Goal: Task Accomplishment & Management: Manage account settings

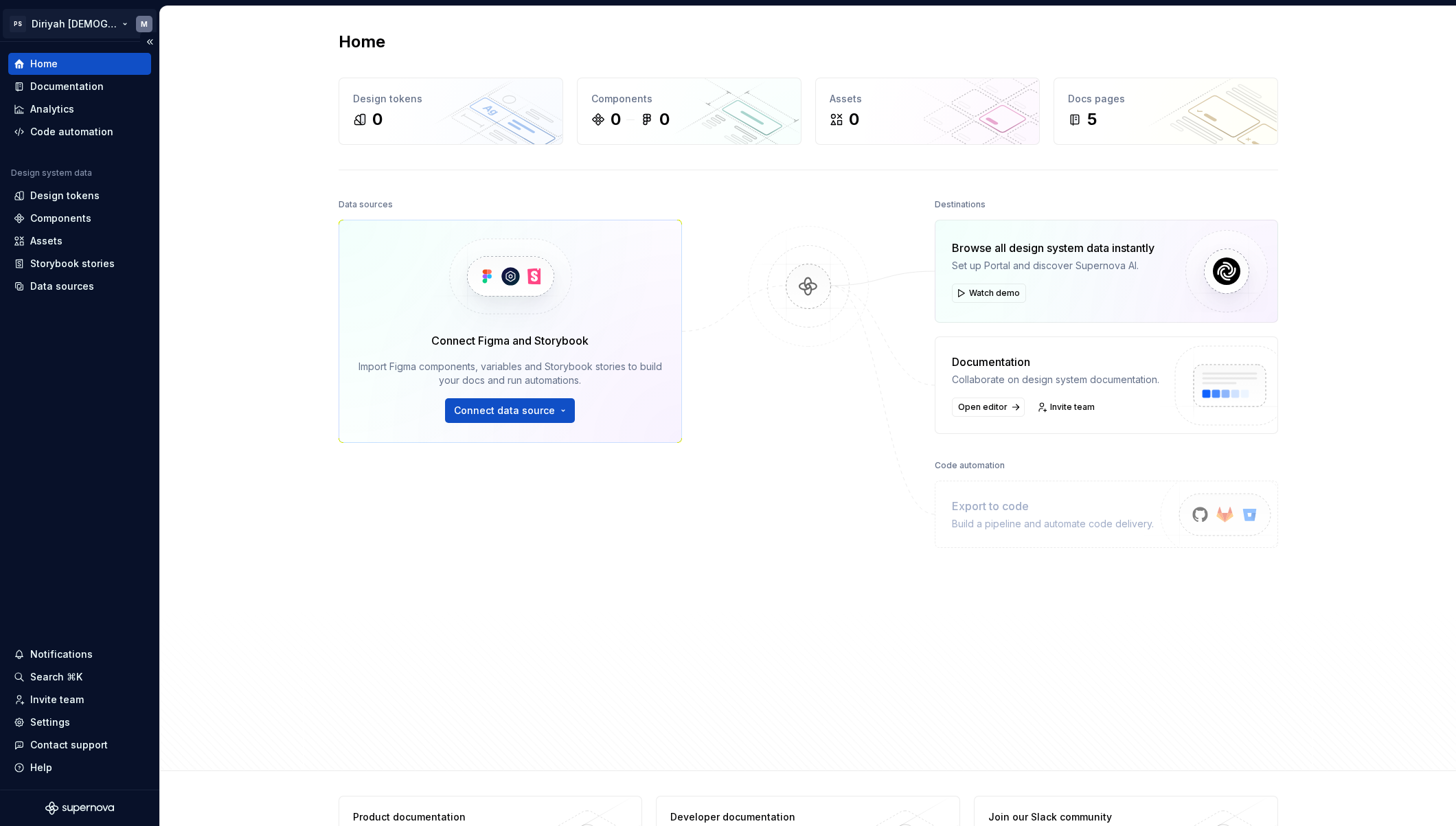
click at [142, 25] on html "PS Diriyah LDS M Home Documentation Analytics Code automation Design system dat…" at bounding box center [728, 413] width 1456 height 826
click at [234, 28] on html "PS Diriyah LDS M Home Documentation Analytics Code automation Design system dat…" at bounding box center [728, 413] width 1456 height 826
click at [203, 255] on div "Home Design tokens 0 Components 0 0 Assets 0 Docs pages 5 Data sources Connect …" at bounding box center [808, 388] width 1296 height 765
click at [68, 702] on div "Invite team" at bounding box center [57, 699] width 54 height 14
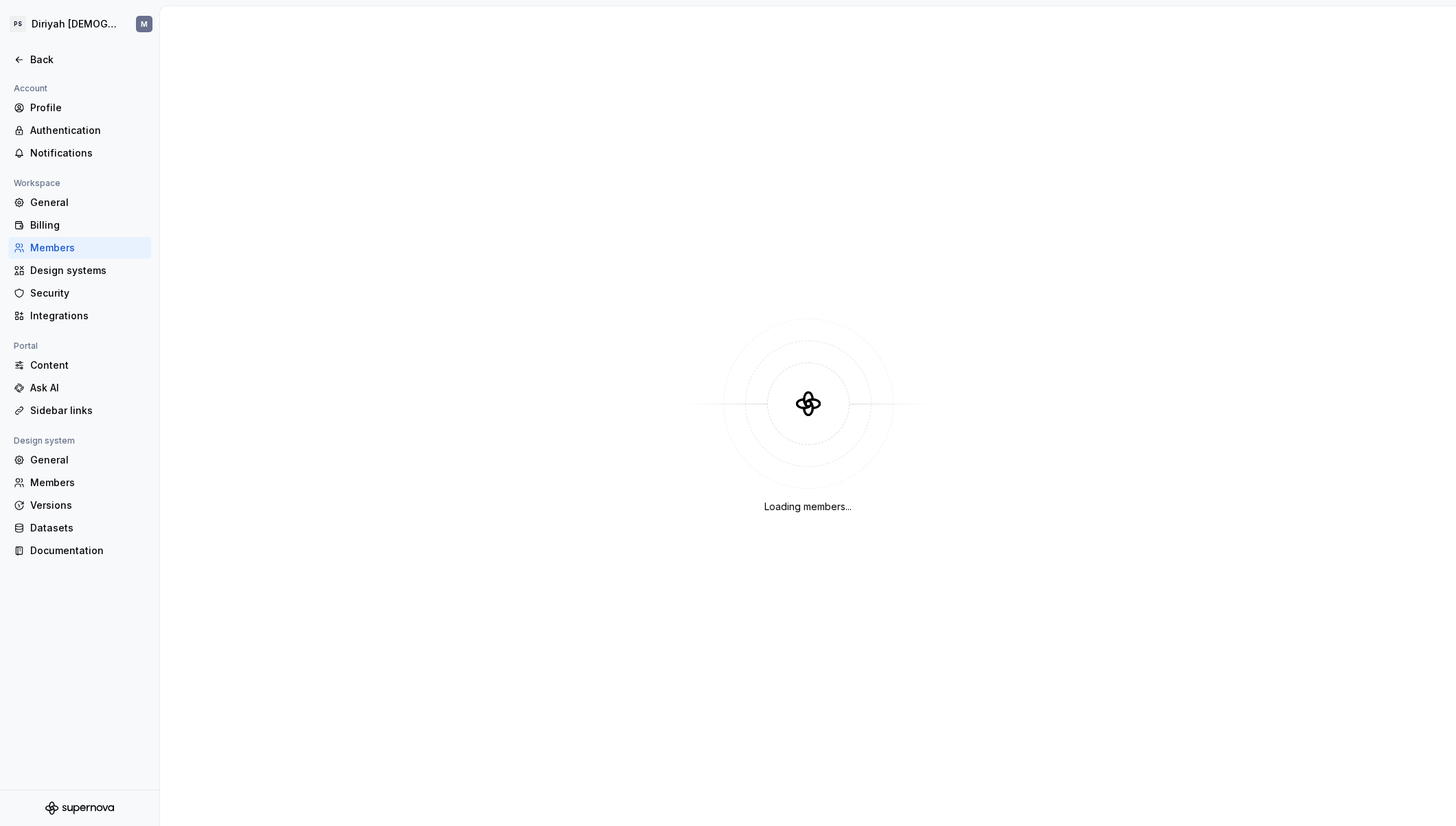
click at [943, 113] on div "Loading members..." at bounding box center [808, 416] width 1296 height 820
click at [93, 28] on html "PS Diriyah LDS M Back Account Profile Authentication Notifications Workspace Ge…" at bounding box center [728, 413] width 1456 height 826
click at [609, 315] on html "PS Diriyah LDS M Back Account Profile Authentication Notifications Workspace Ge…" at bounding box center [728, 413] width 1456 height 826
click at [63, 62] on div "Back" at bounding box center [88, 60] width 115 height 14
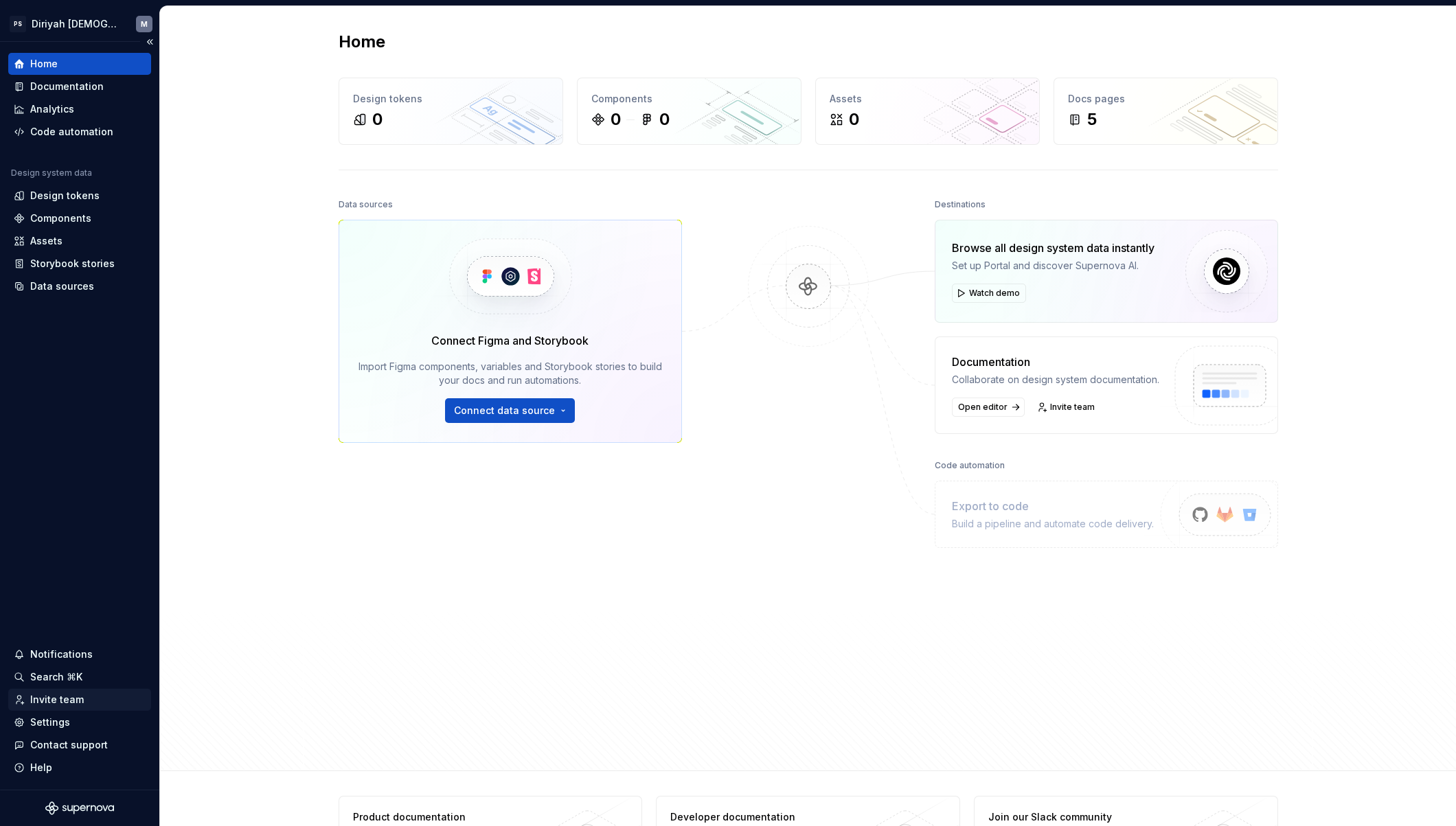
click at [68, 699] on div "Invite team" at bounding box center [57, 699] width 54 height 14
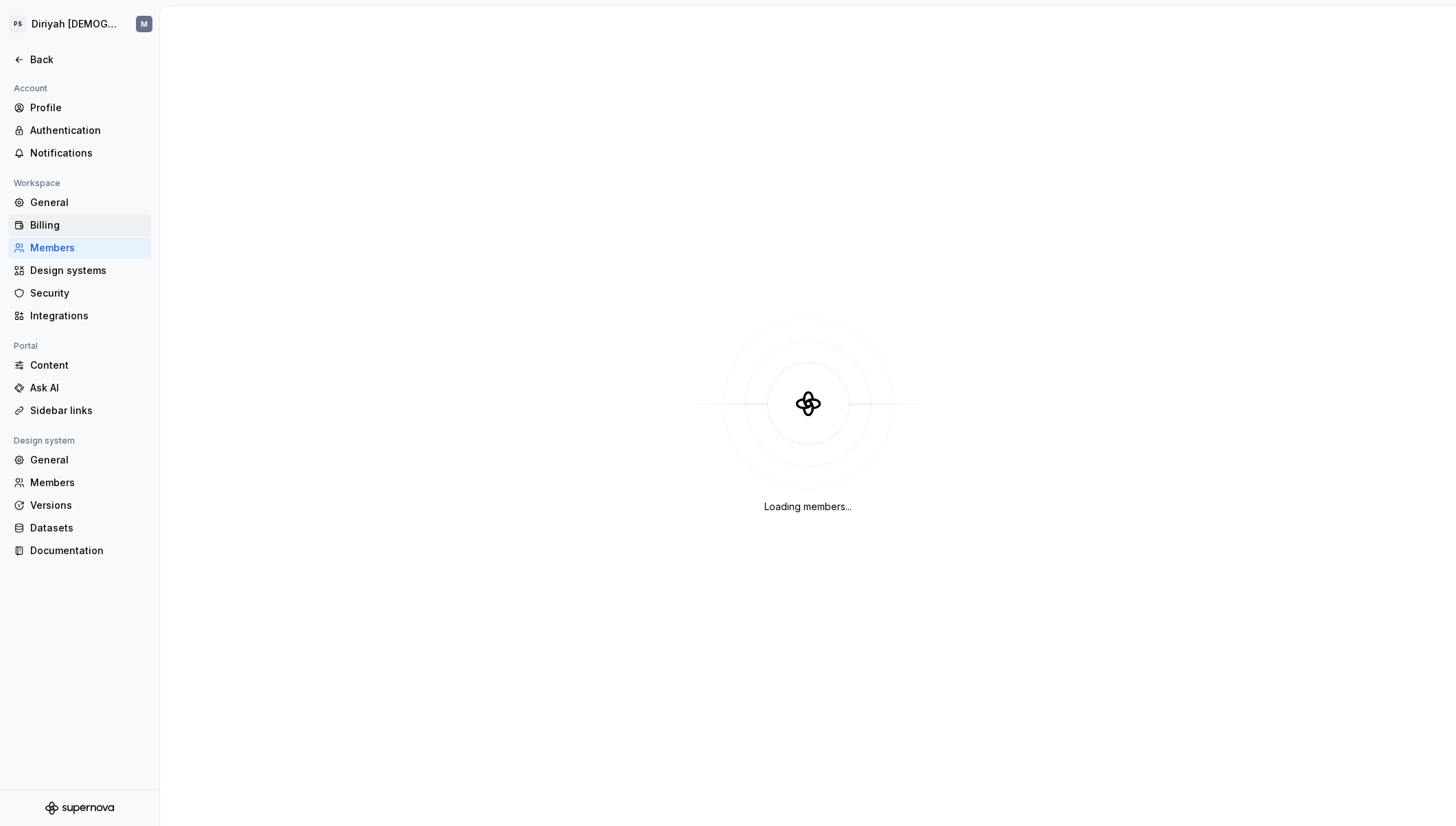
click at [86, 229] on div "Billing" at bounding box center [88, 225] width 115 height 14
click at [97, 226] on div "Billing" at bounding box center [88, 225] width 115 height 14
click at [48, 225] on div "Billing" at bounding box center [88, 225] width 115 height 14
click at [1215, 224] on div "Loading your subscription..." at bounding box center [808, 416] width 1296 height 820
click at [77, 196] on div "General" at bounding box center [88, 203] width 115 height 14
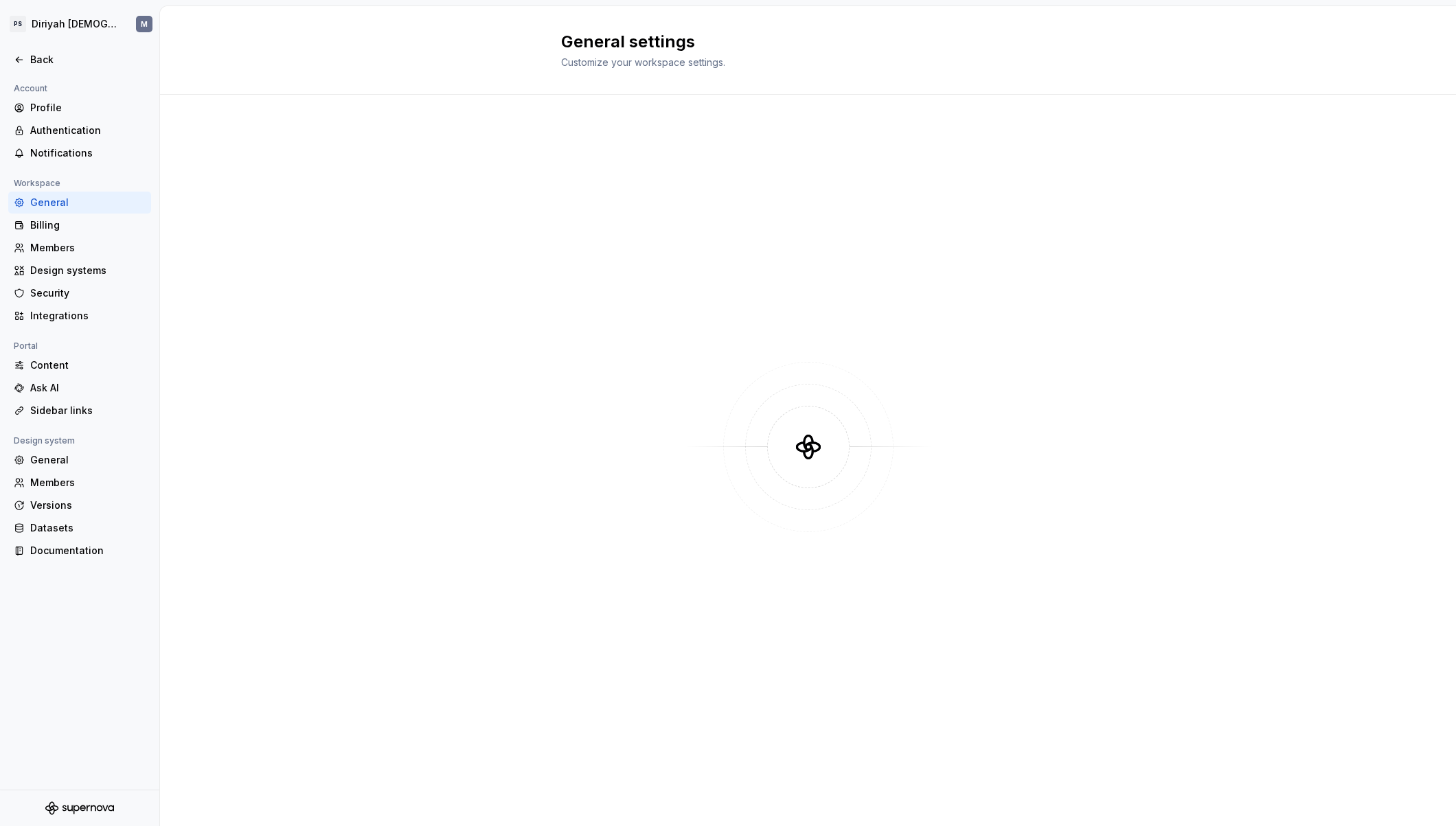
click at [69, 206] on div "General" at bounding box center [88, 203] width 115 height 14
click at [51, 64] on div "Back" at bounding box center [88, 60] width 115 height 14
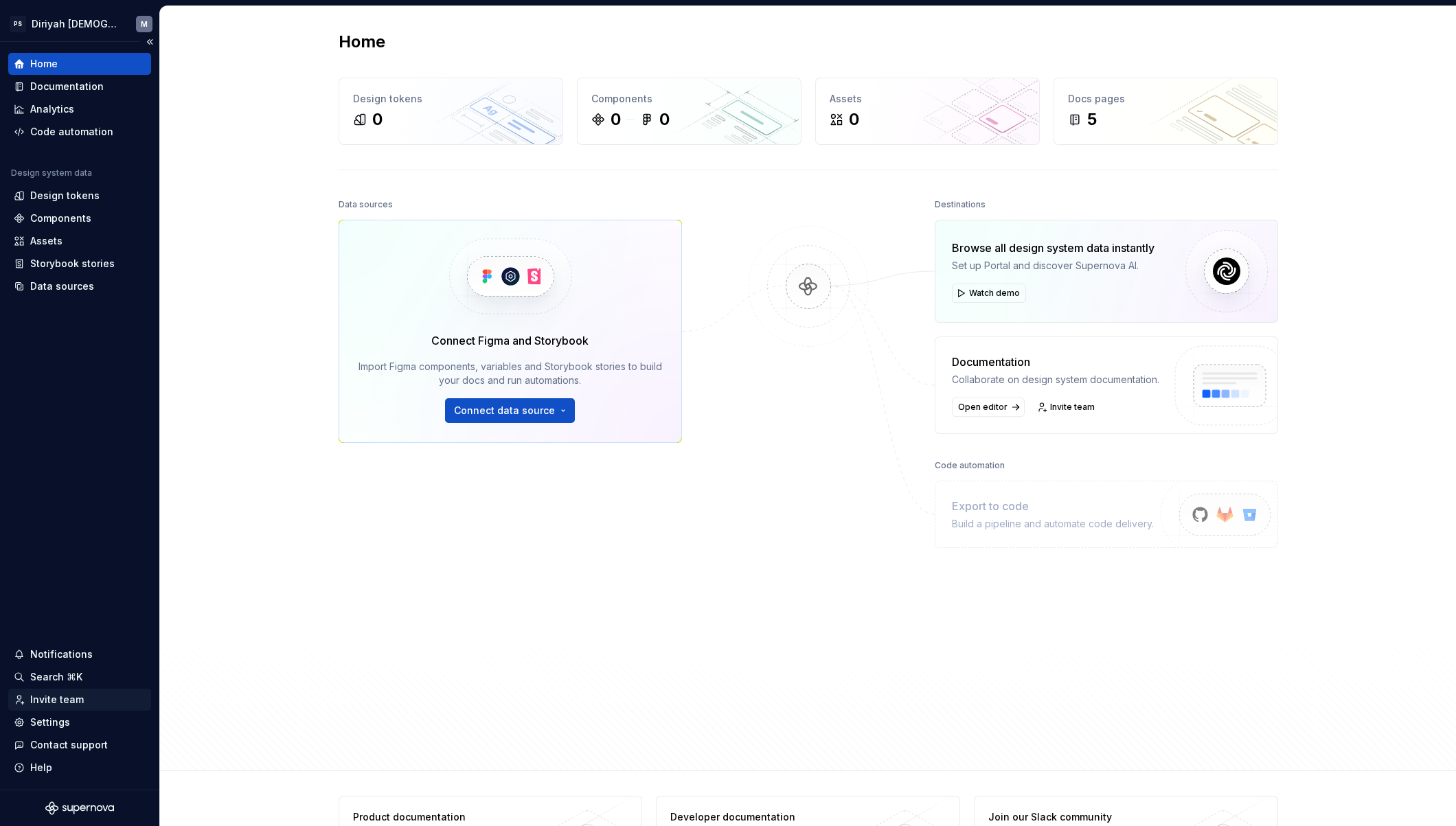
click at [59, 700] on div "Invite team" at bounding box center [57, 699] width 54 height 14
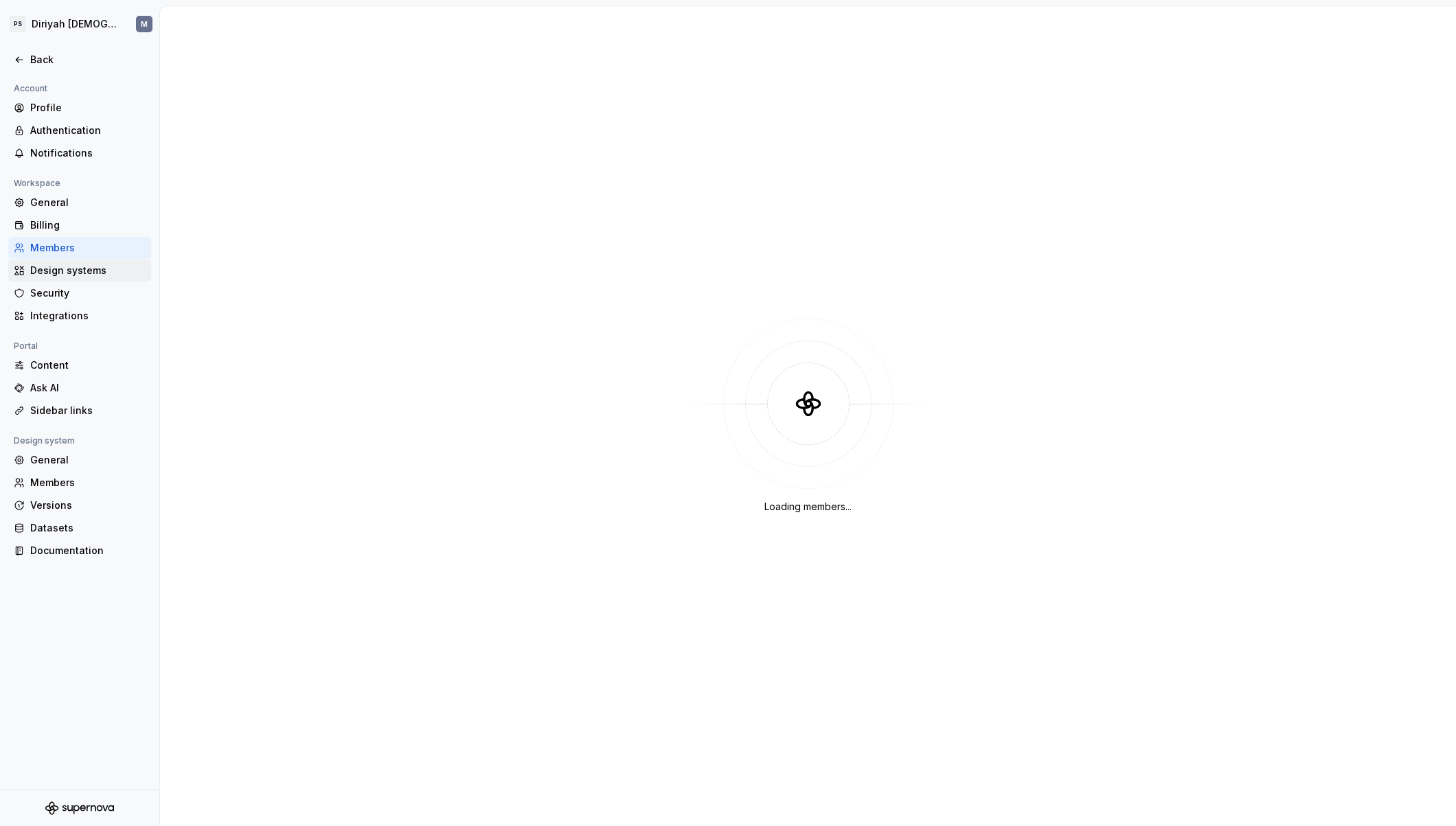
click at [101, 279] on div "Design systems" at bounding box center [80, 270] width 143 height 22
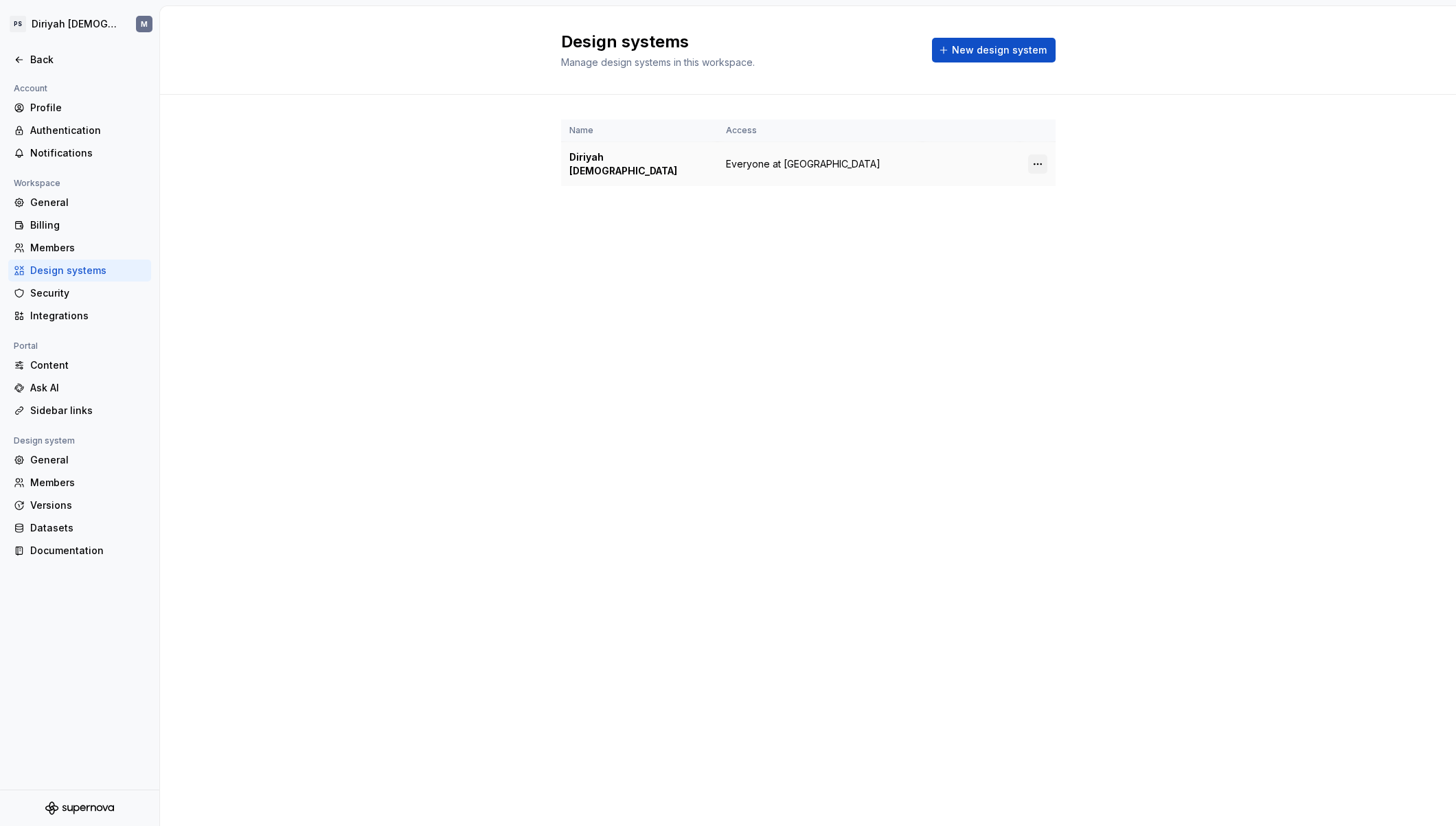
click at [1044, 157] on html "PS Diriyah LDS M Back Account Profile Authentication Notifications Workspace Ge…" at bounding box center [728, 413] width 1456 height 826
click at [1099, 178] on div "View members" at bounding box center [1119, 184] width 131 height 14
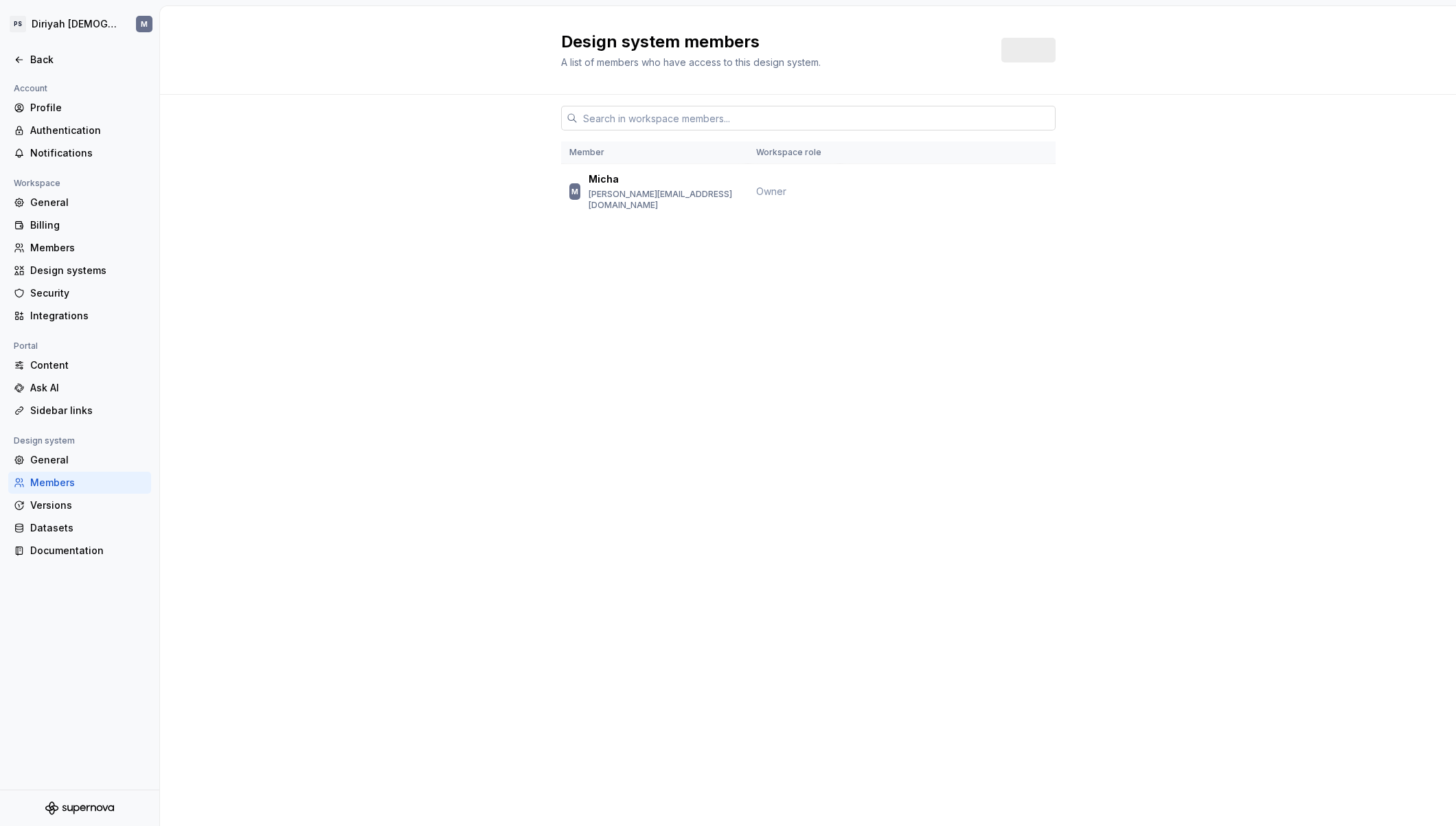
click at [702, 122] on input "text" at bounding box center [816, 118] width 478 height 25
paste input "[PERSON_NAME][EMAIL_ADDRESS][DOMAIN_NAME]"
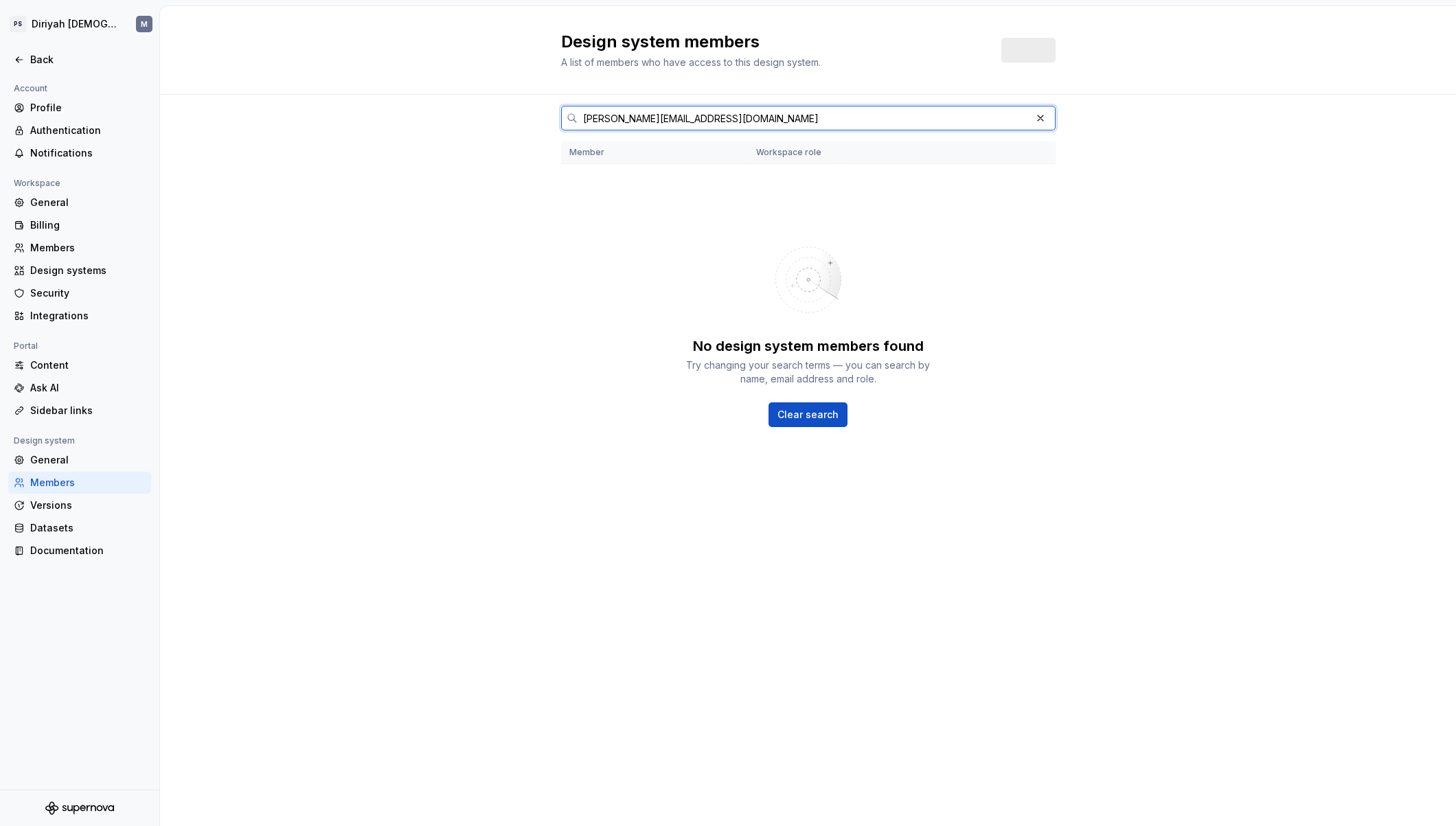
drag, startPoint x: 758, startPoint y: 123, endPoint x: 624, endPoint y: 122, distance: 134.0
click at [624, 122] on input "vlad.ifrim@publicissapient.com" at bounding box center [804, 118] width 454 height 25
click at [604, 120] on input "vlad.ifrim" at bounding box center [804, 118] width 454 height 25
type input "vlad ifrim"
click at [666, 121] on input "vlad ifrim" at bounding box center [804, 118] width 454 height 25
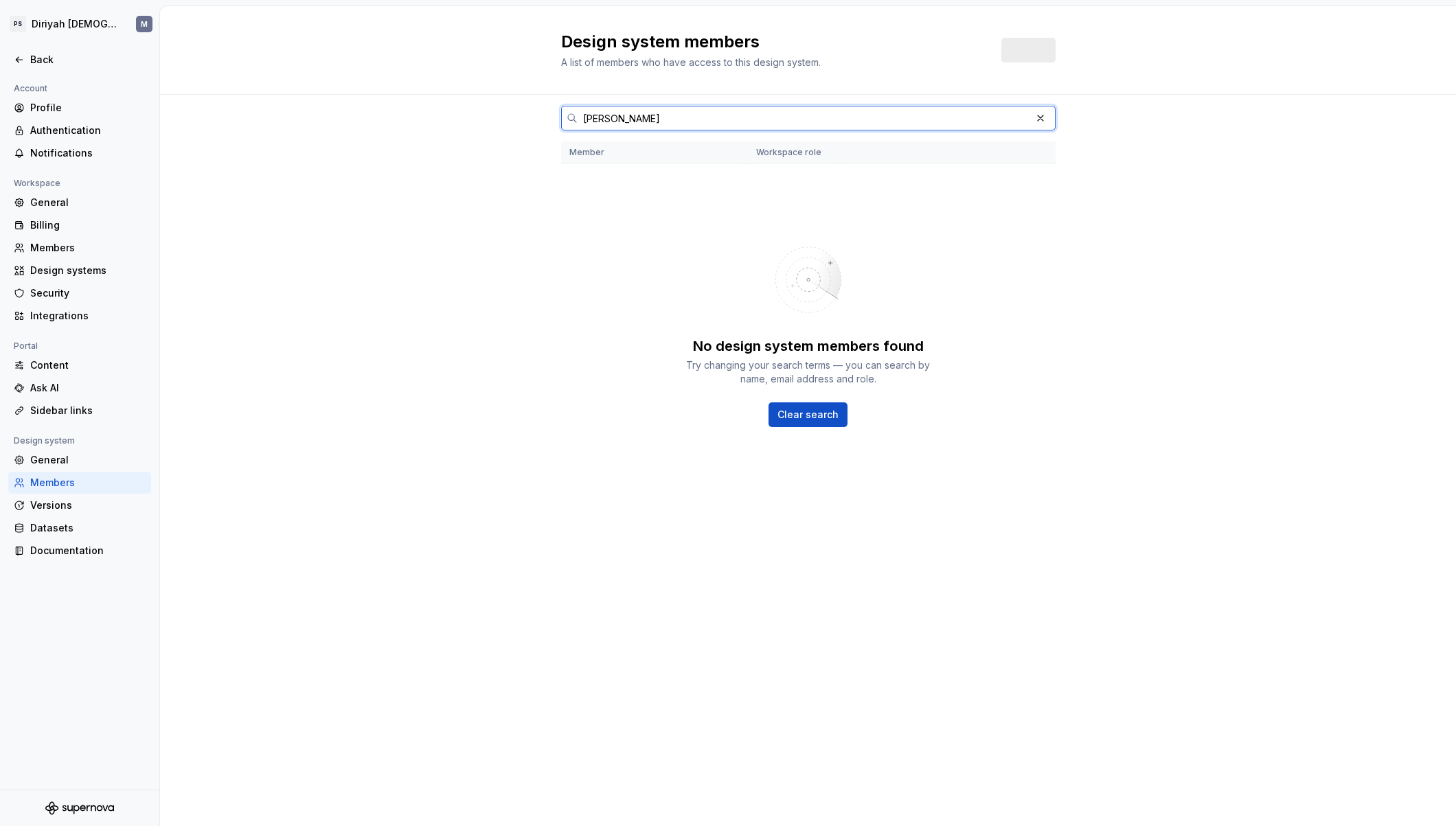
drag, startPoint x: 670, startPoint y: 120, endPoint x: 577, endPoint y: 117, distance: 93.0
click at [581, 117] on input "vlad ifrim" at bounding box center [804, 118] width 454 height 25
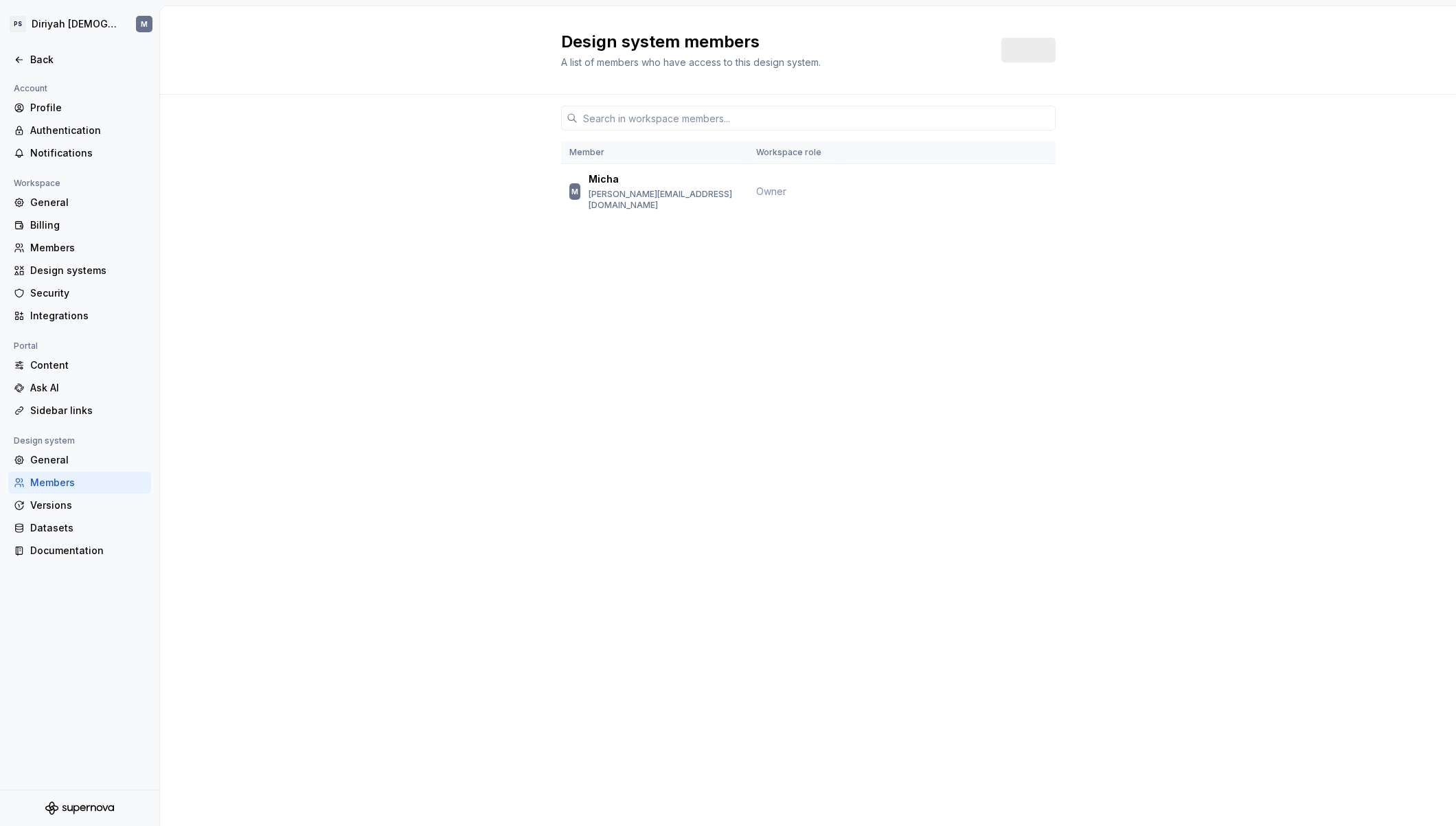
click at [421, 164] on div "Member Workspace role M Micha michael.brandt2@publicissapient.com Owner" at bounding box center [808, 183] width 1296 height 177
click at [63, 64] on div "Back" at bounding box center [88, 60] width 115 height 14
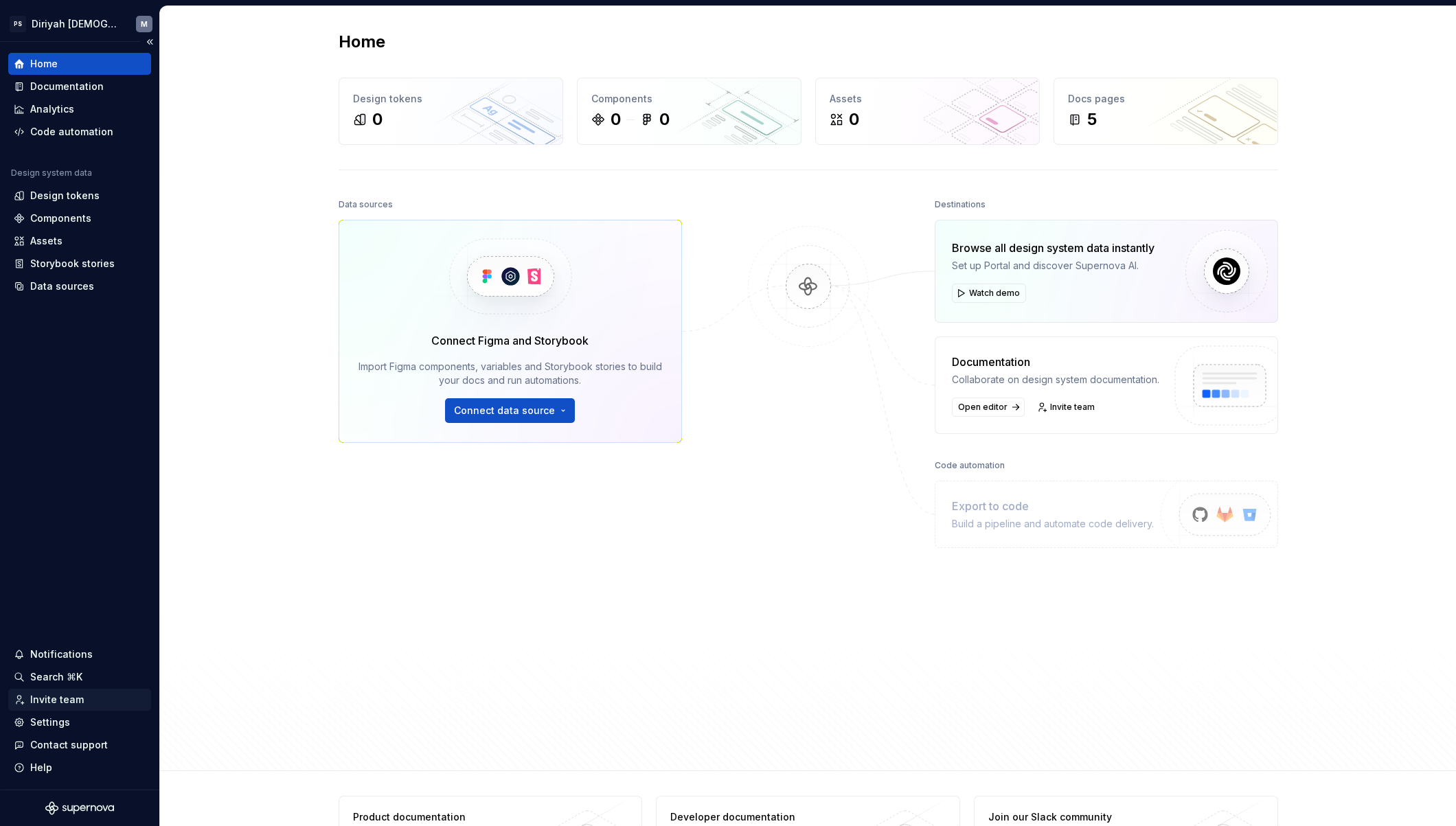
click at [67, 701] on div "Invite team" at bounding box center [57, 699] width 54 height 14
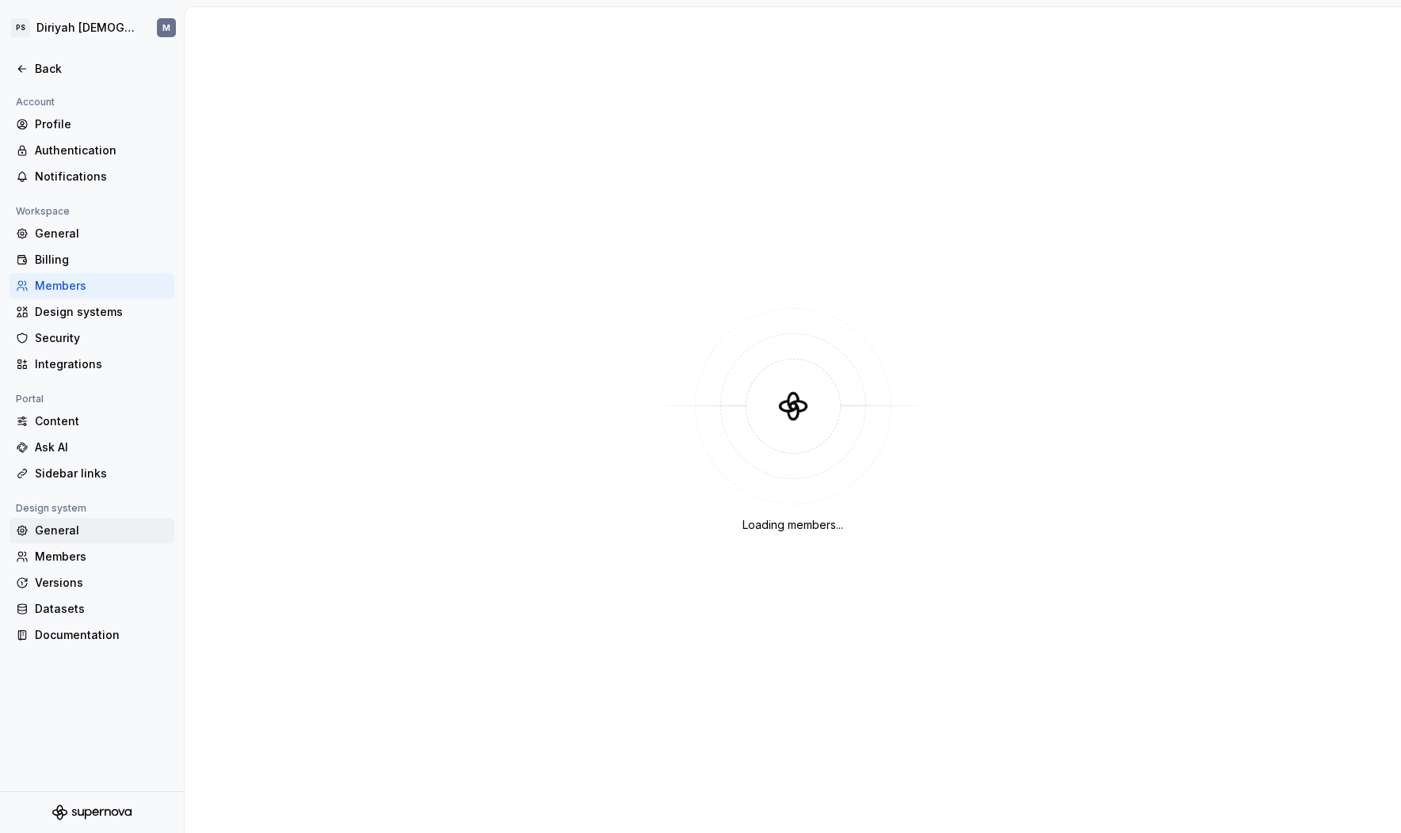
click at [103, 529] on div "General" at bounding box center [101, 531] width 133 height 16
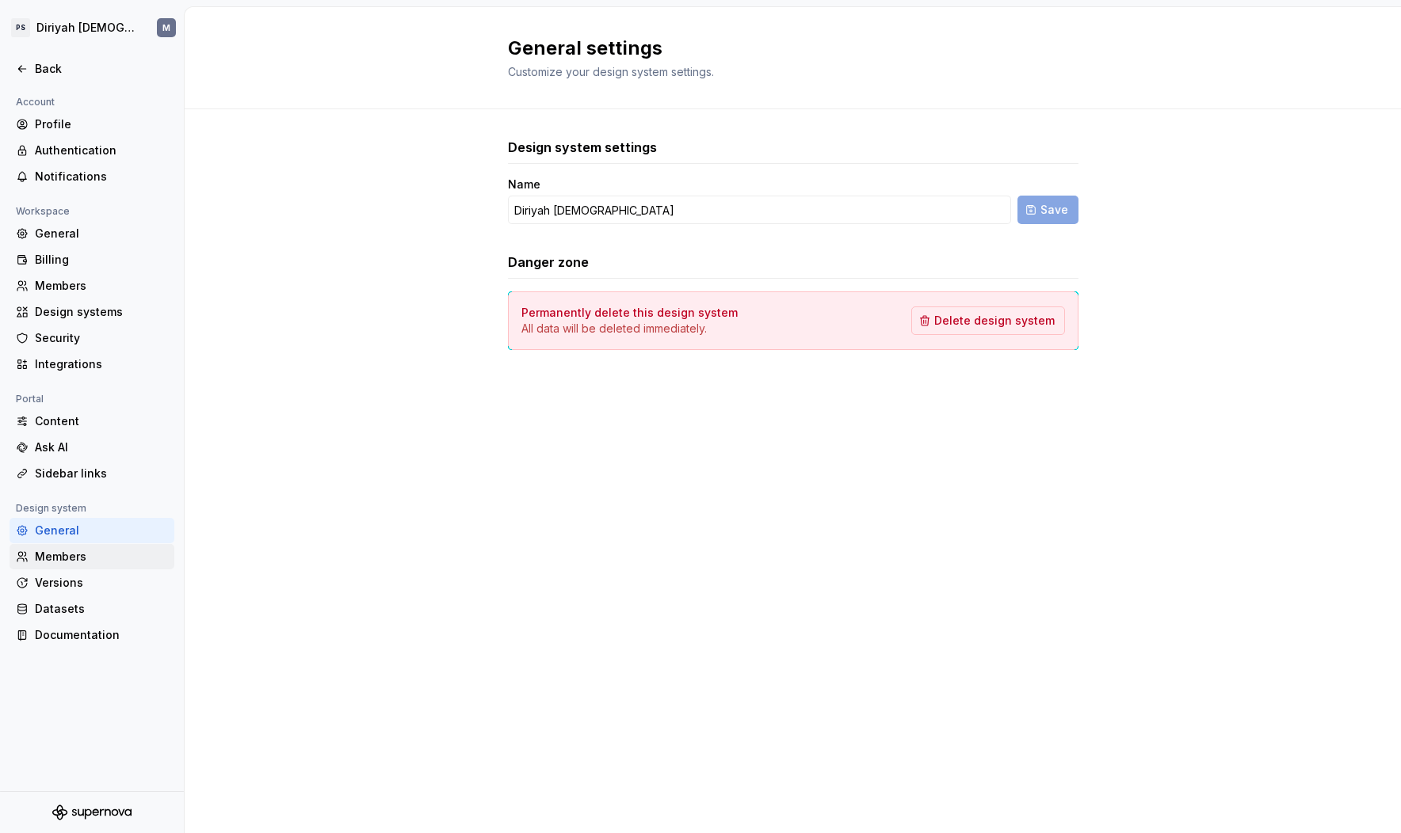
click at [101, 562] on div "Members" at bounding box center [101, 557] width 133 height 16
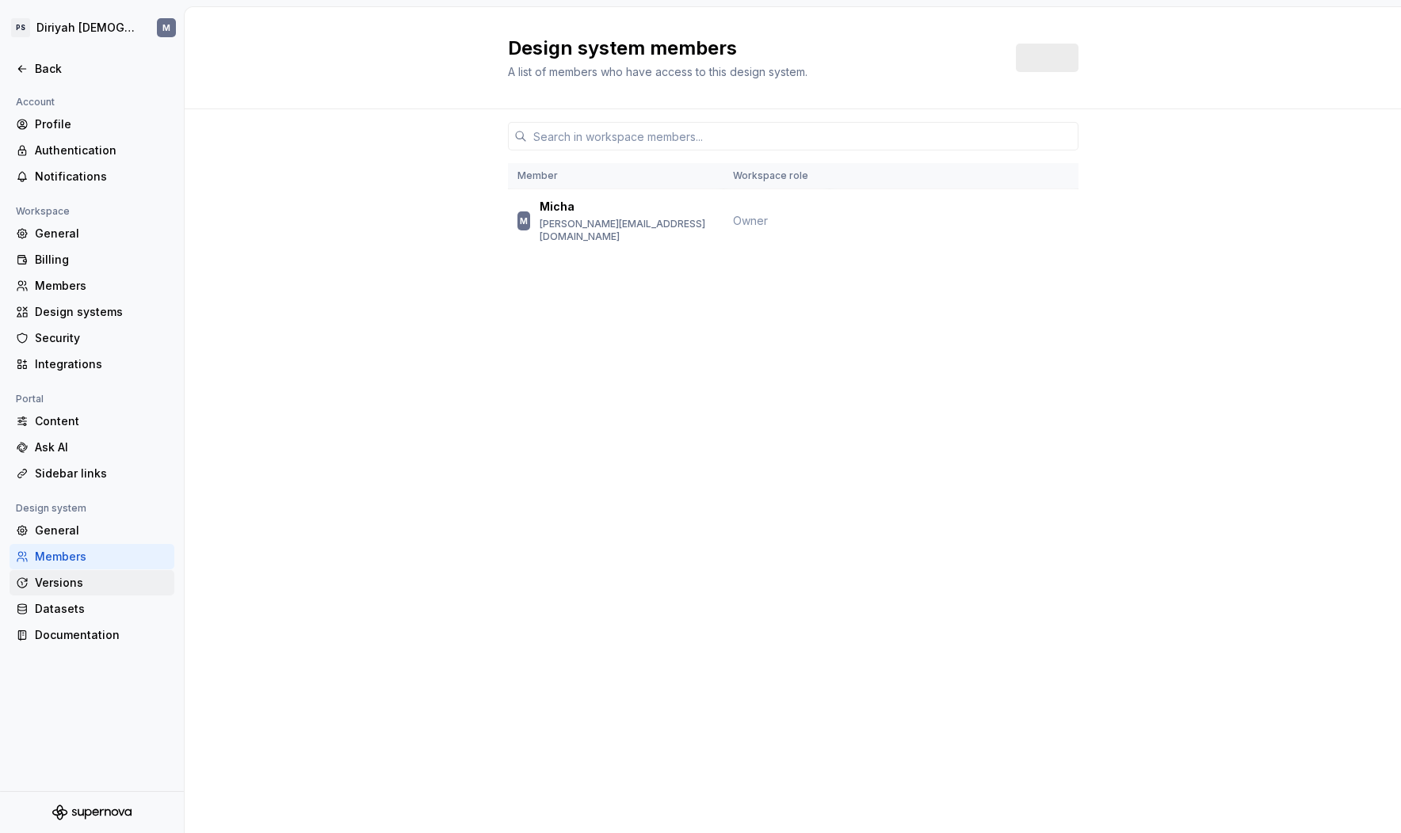
click at [104, 579] on div "Versions" at bounding box center [101, 583] width 133 height 16
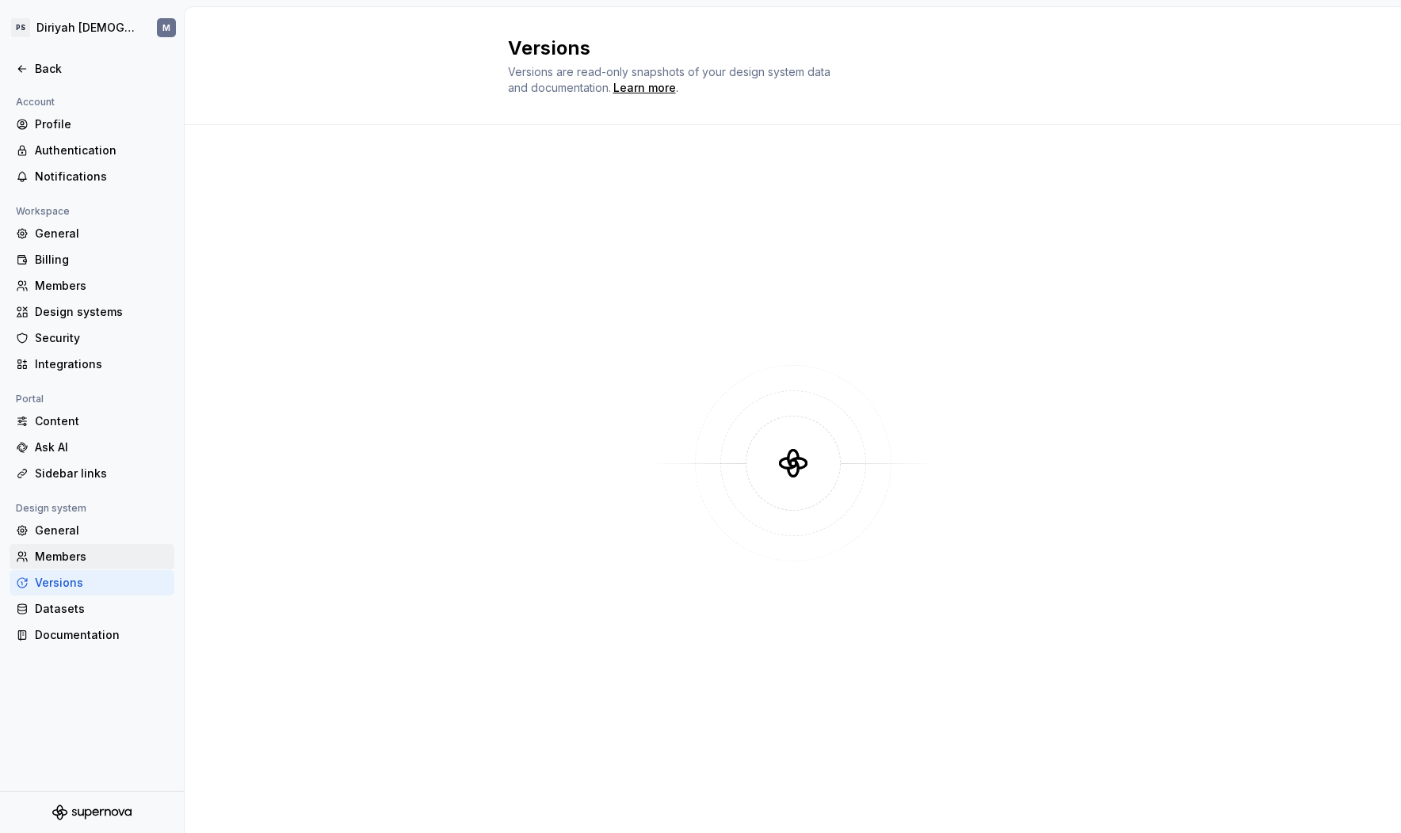
click at [105, 559] on div "Members" at bounding box center [101, 557] width 133 height 16
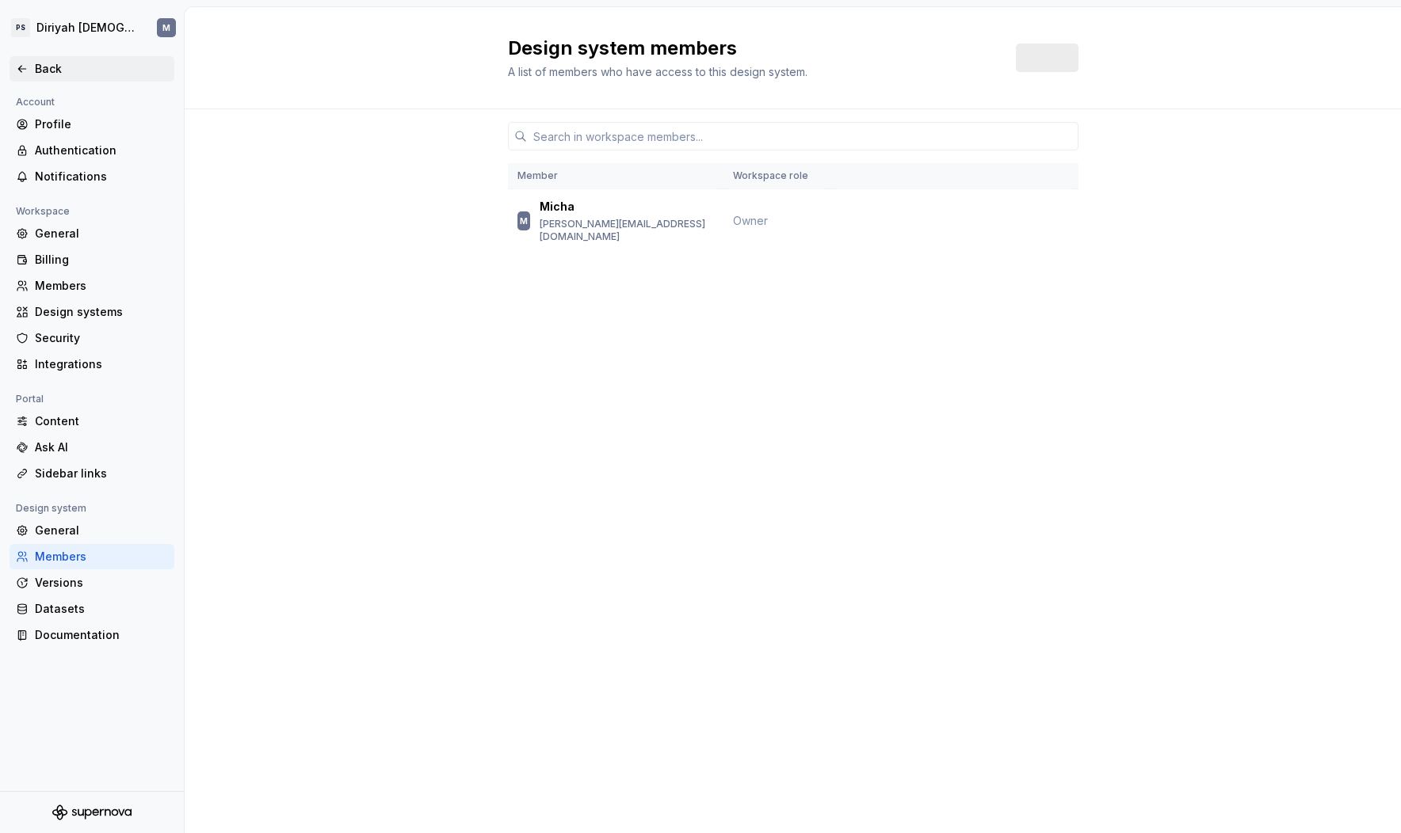
click at [83, 66] on div "Back" at bounding box center [101, 69] width 133 height 16
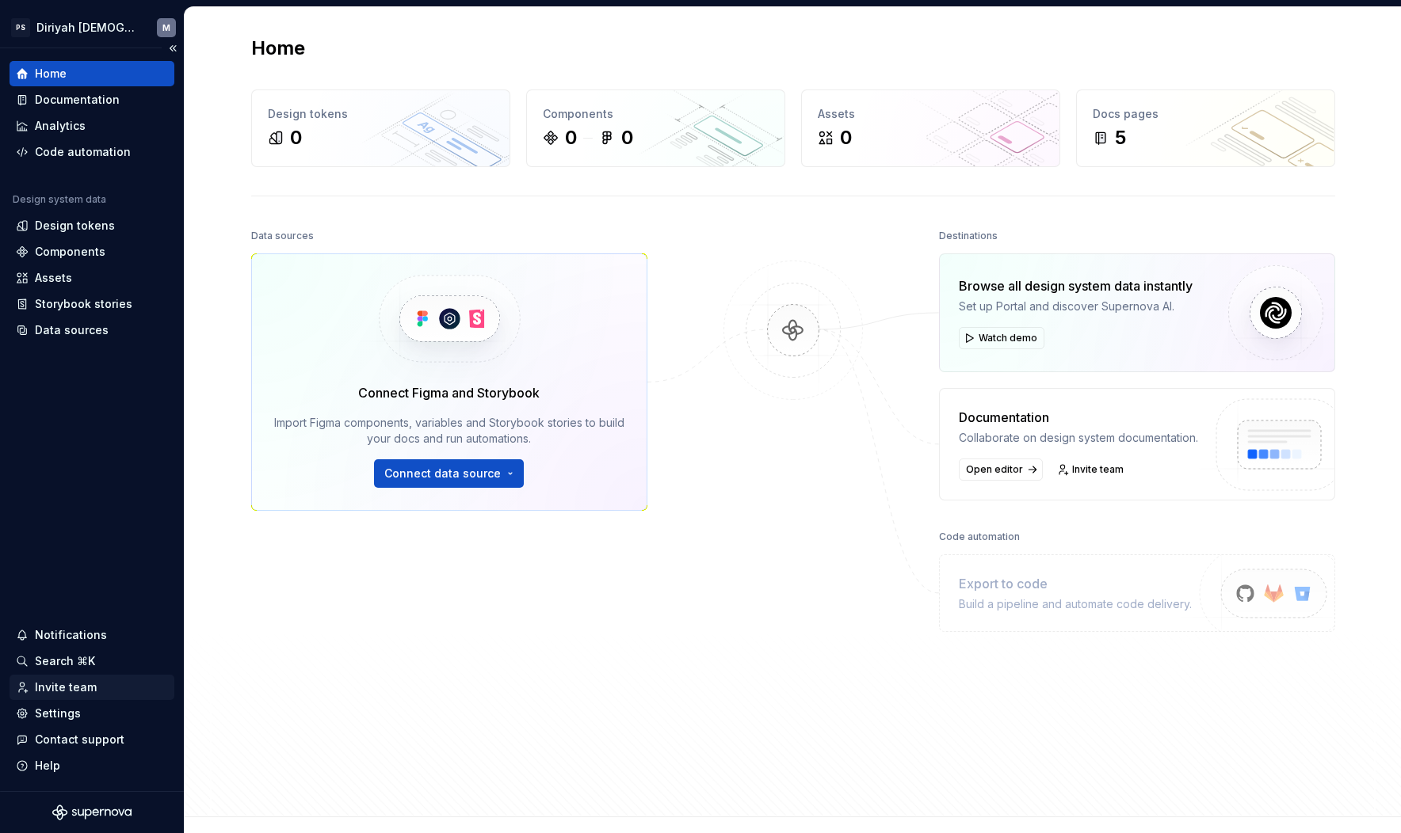
click at [82, 677] on div "Invite team" at bounding box center [92, 687] width 165 height 25
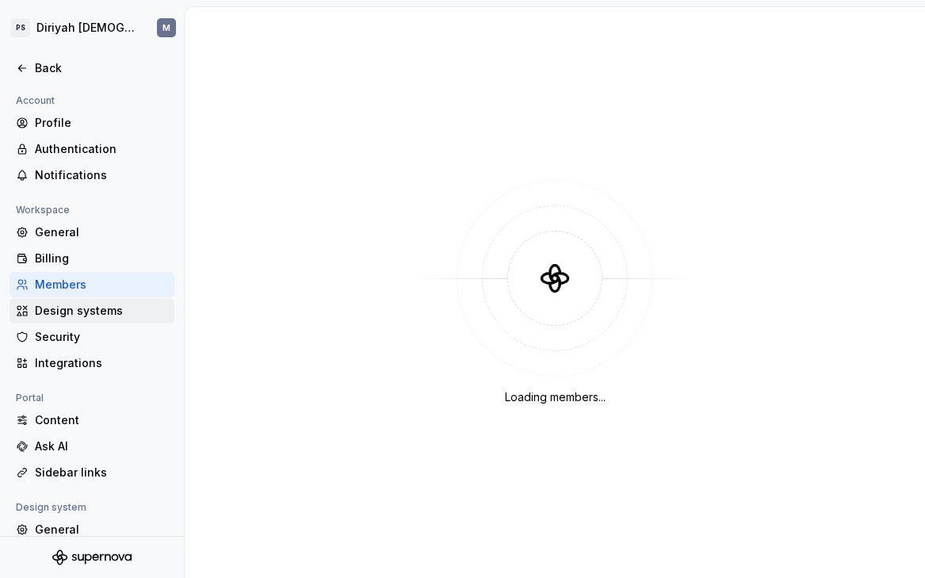
click at [93, 317] on div "Design systems" at bounding box center [101, 311] width 133 height 16
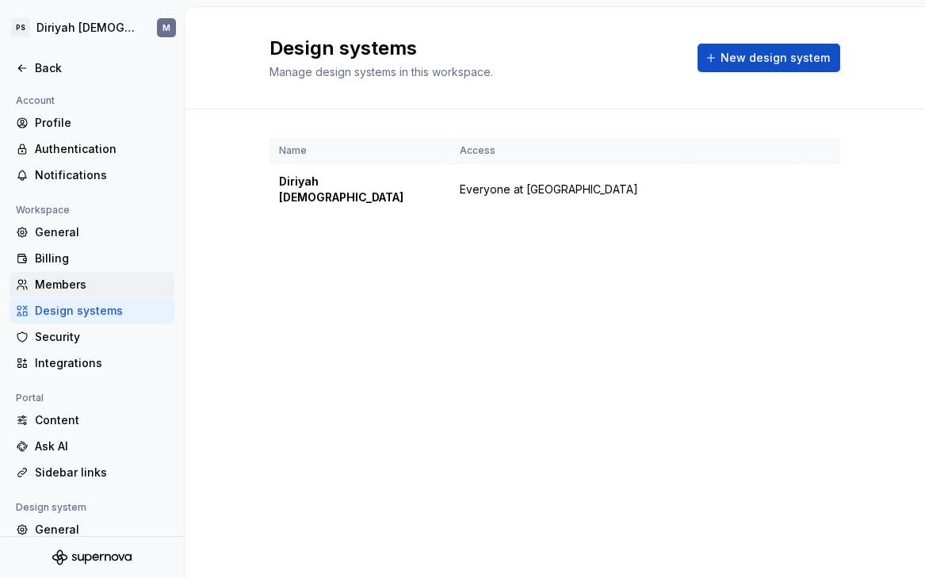
click at [100, 288] on div "Members" at bounding box center [101, 284] width 133 height 16
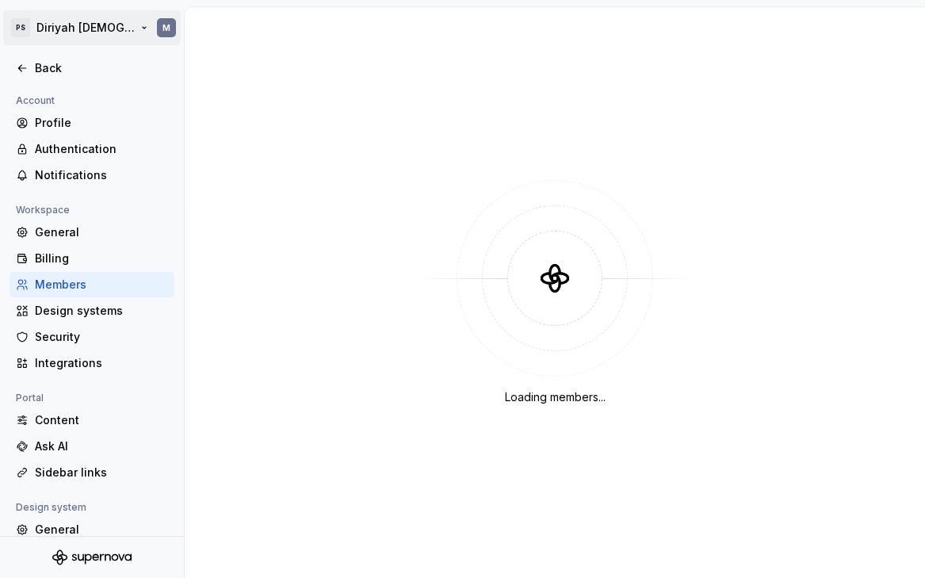
click at [104, 29] on html "PS Diriyah LDS M Back Account Profile Authentication Notifications Workspace Ge…" at bounding box center [462, 289] width 925 height 578
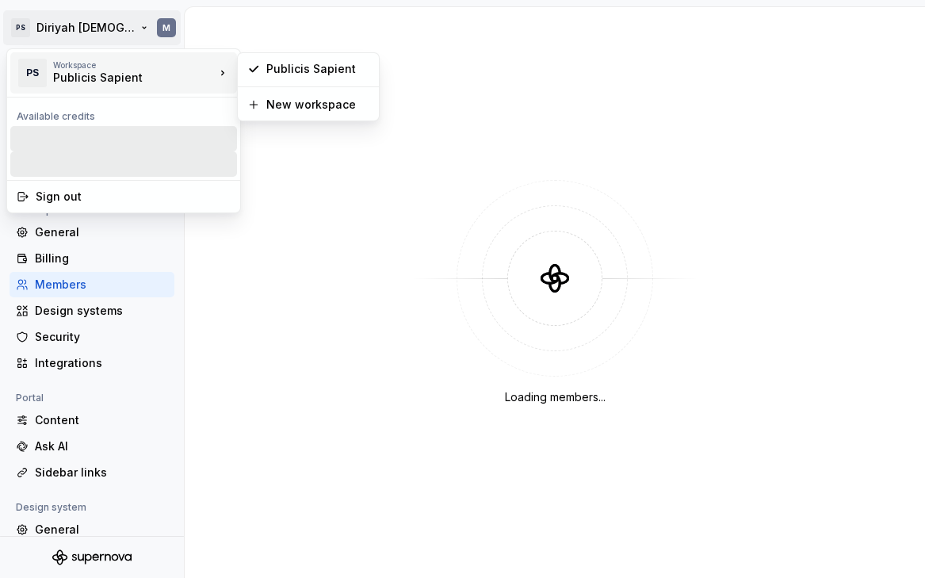
click at [414, 280] on html "PS Diriyah LDS M Back Account Profile Authentication Notifications Workspace Ge…" at bounding box center [462, 289] width 925 height 578
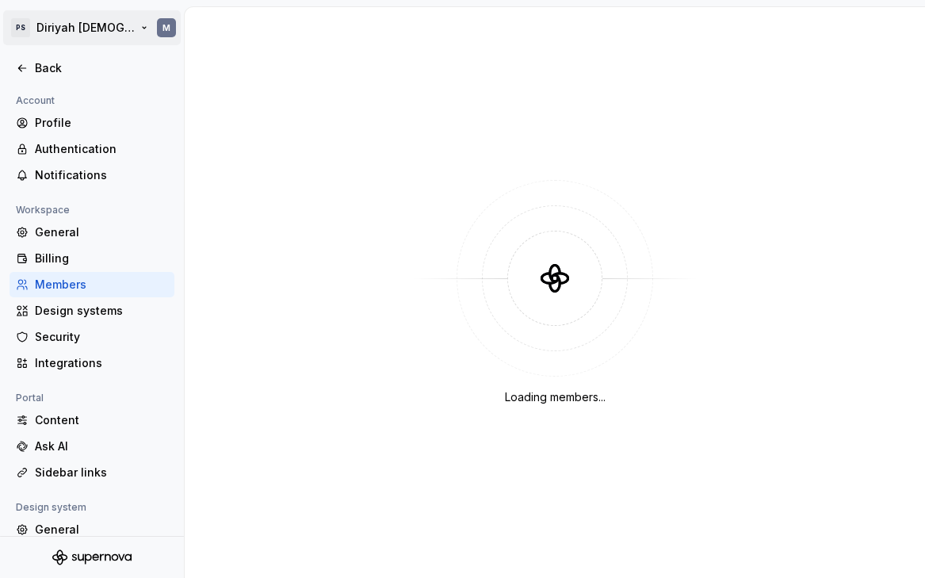
click at [101, 32] on html "PS Diriyah LDS M Back Account Profile Authentication Notifications Workspace Ge…" at bounding box center [462, 289] width 925 height 578
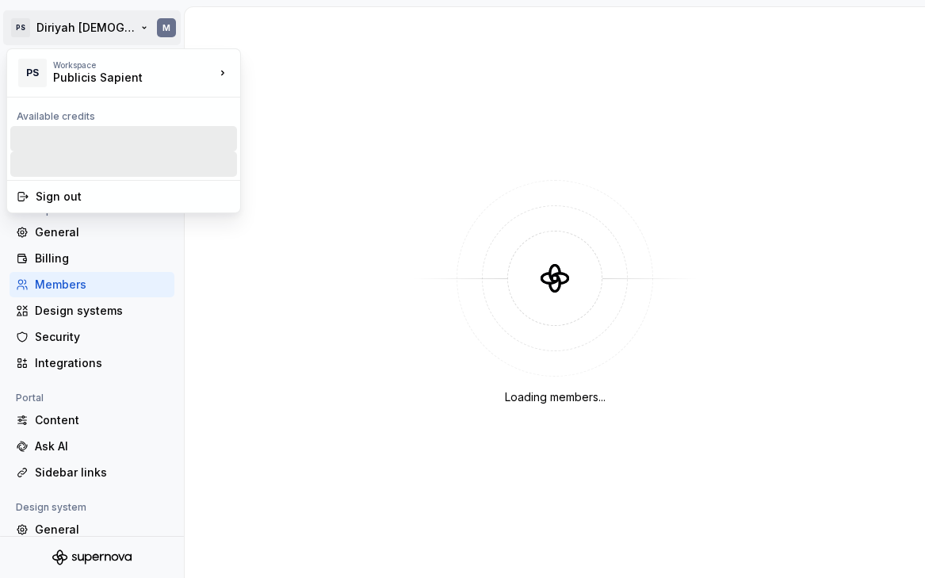
click at [104, 25] on html "PS Diriyah LDS M Back Account Profile Authentication Notifications Workspace Ge…" at bounding box center [462, 289] width 925 height 578
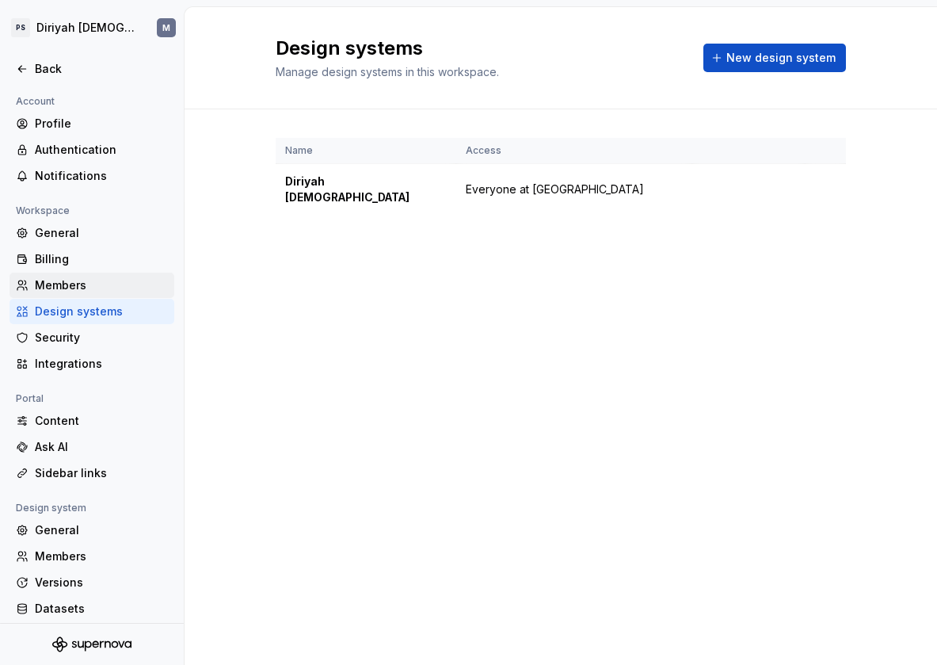
click at [97, 286] on div "Members" at bounding box center [101, 285] width 133 height 16
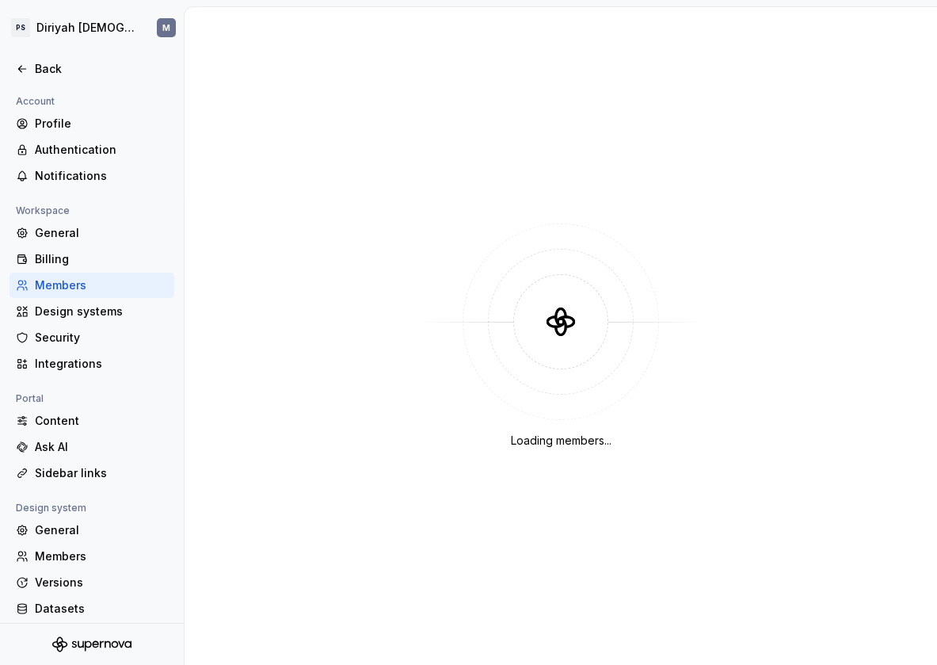
click at [246, 117] on div "Loading members..." at bounding box center [561, 336] width 753 height 658
click at [120, 23] on html "PS Diriyah LDS M Back Account Profile Authentication Notifications Workspace Ge…" at bounding box center [468, 332] width 937 height 665
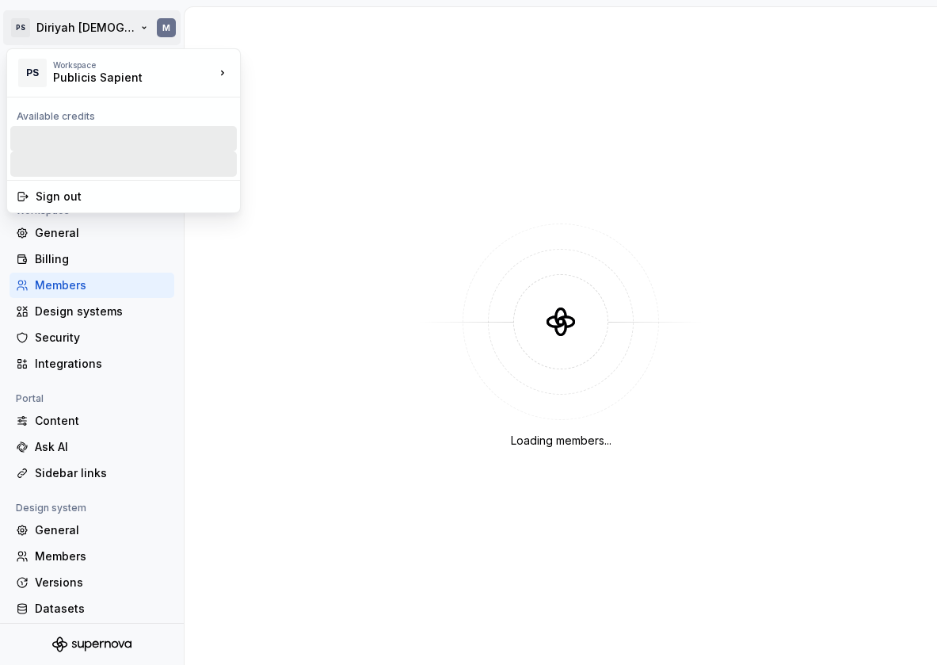
click at [274, 21] on html "PS Diriyah LDS M Back Account Profile Authentication Notifications Workspace Ge…" at bounding box center [468, 332] width 937 height 665
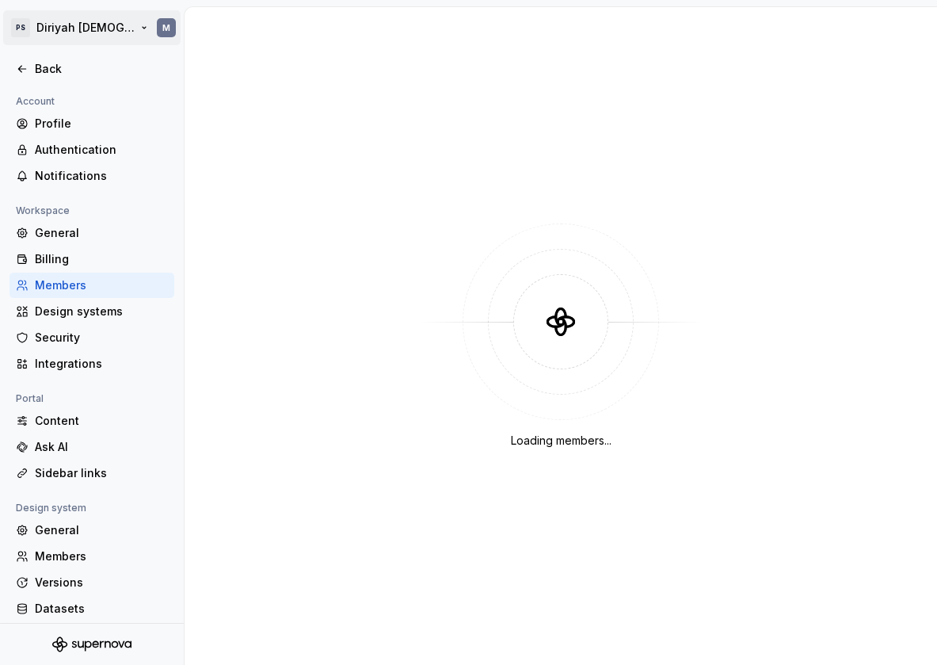
click at [39, 25] on html "PS Diriyah LDS M Back Account Profile Authentication Notifications Workspace Ge…" at bounding box center [468, 332] width 937 height 665
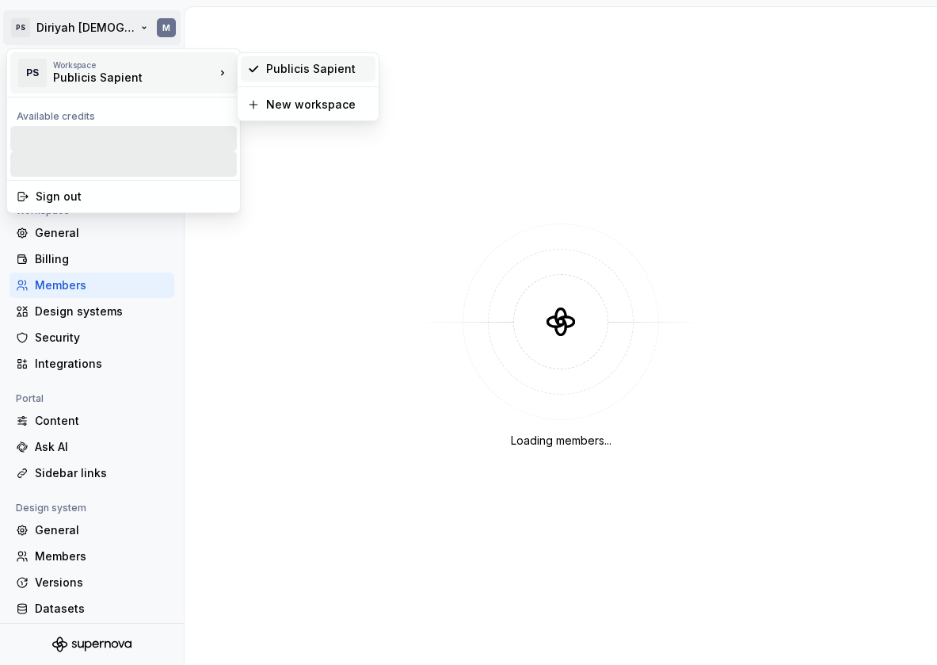
click at [301, 75] on div "Publicis Sapient" at bounding box center [317, 69] width 103 height 16
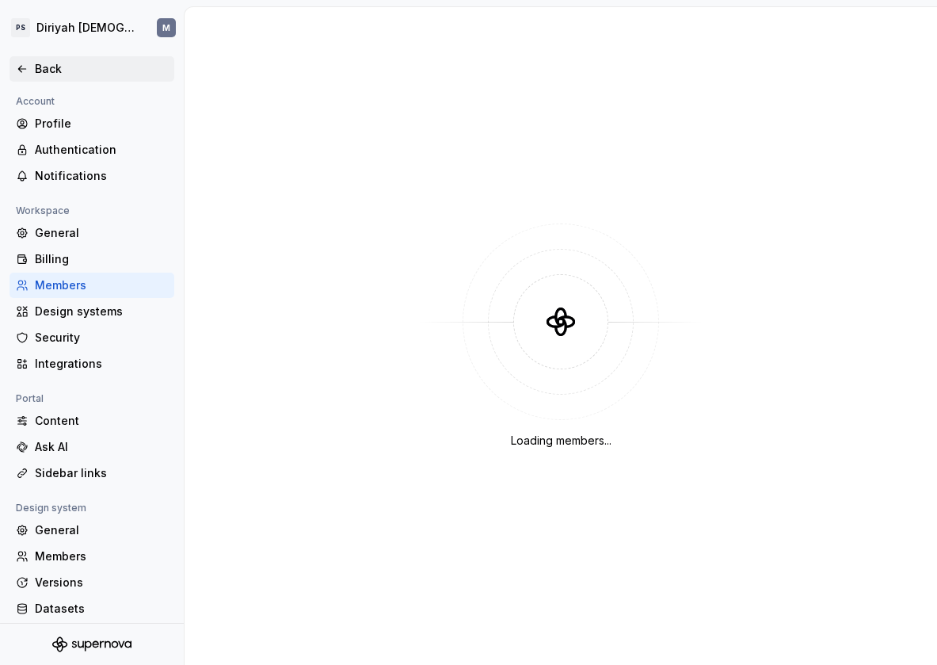
click at [30, 71] on div "Back" at bounding box center [92, 69] width 152 height 16
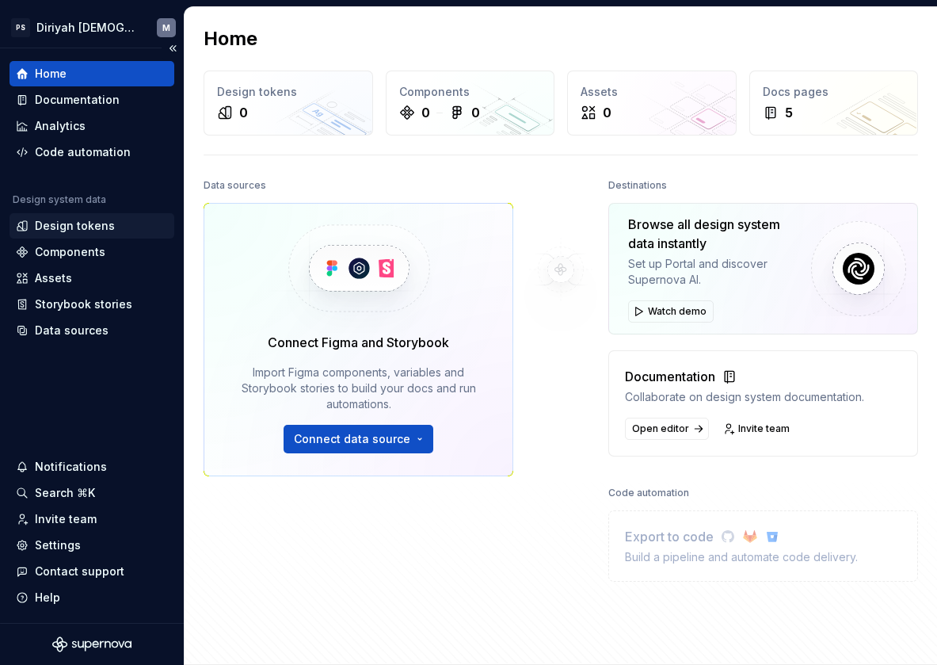
click at [109, 226] on div "Design tokens" at bounding box center [75, 226] width 80 height 16
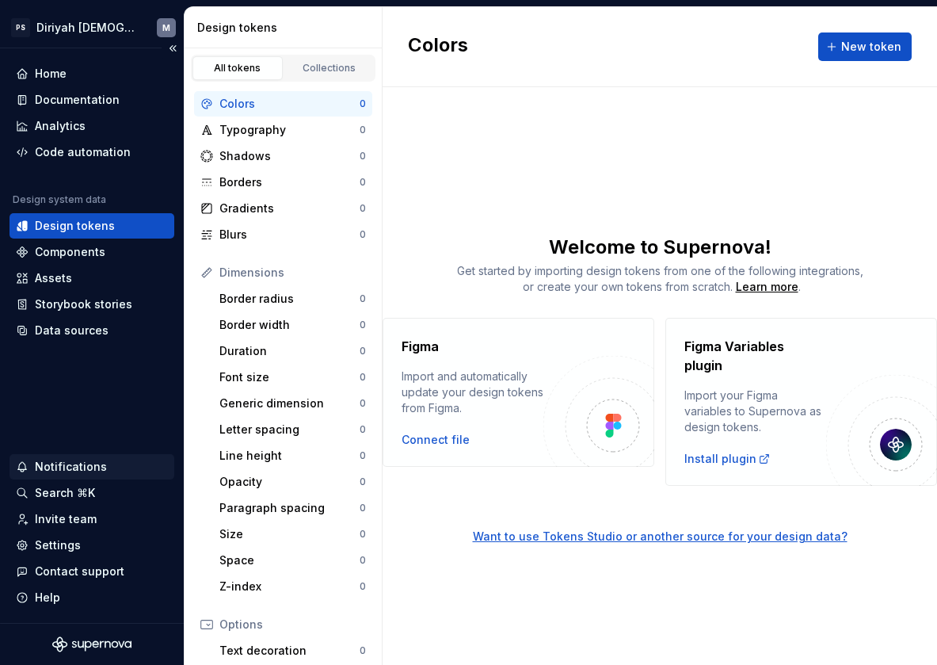
click at [107, 460] on div "Notifications" at bounding box center [92, 467] width 152 height 16
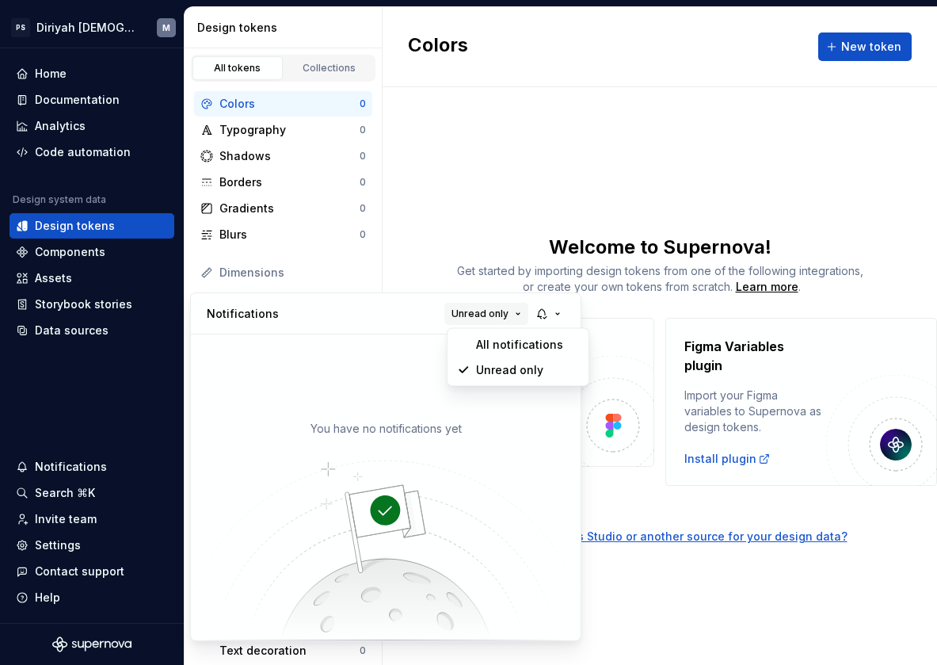
click at [515, 316] on button "Unread only" at bounding box center [486, 314] width 84 height 22
click at [524, 349] on div "All notifications" at bounding box center [527, 345] width 103 height 16
click at [551, 315] on button "button" at bounding box center [550, 314] width 36 height 22
click at [387, 315] on div "Notifications All notifications" at bounding box center [386, 313] width 390 height 41
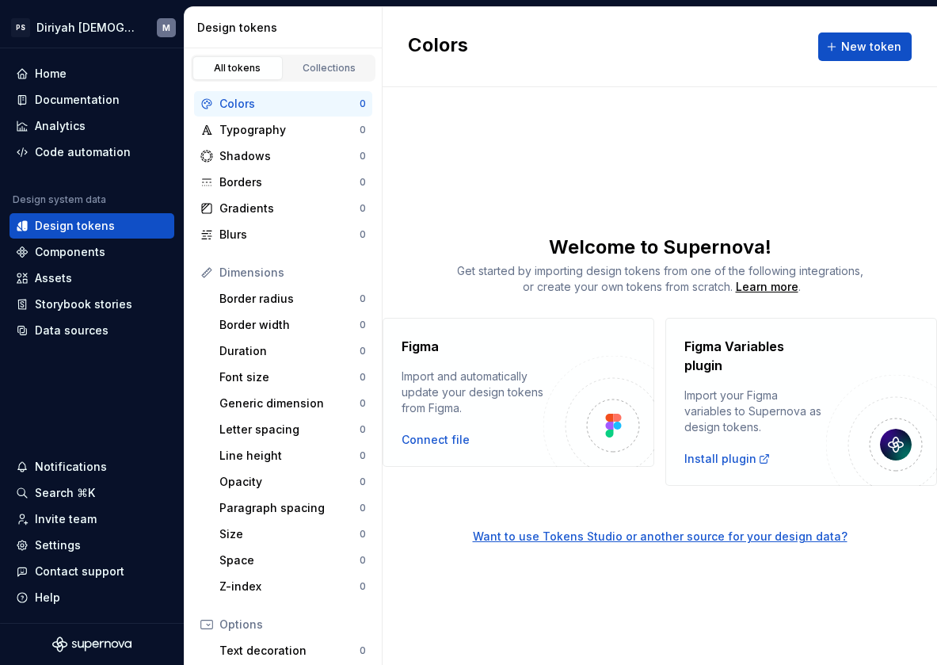
click at [74, 518] on html "PS Diriyah LDS M Home Documentation Analytics Code automation Design system dat…" at bounding box center [468, 332] width 937 height 665
click at [63, 520] on div "Invite team" at bounding box center [66, 519] width 62 height 16
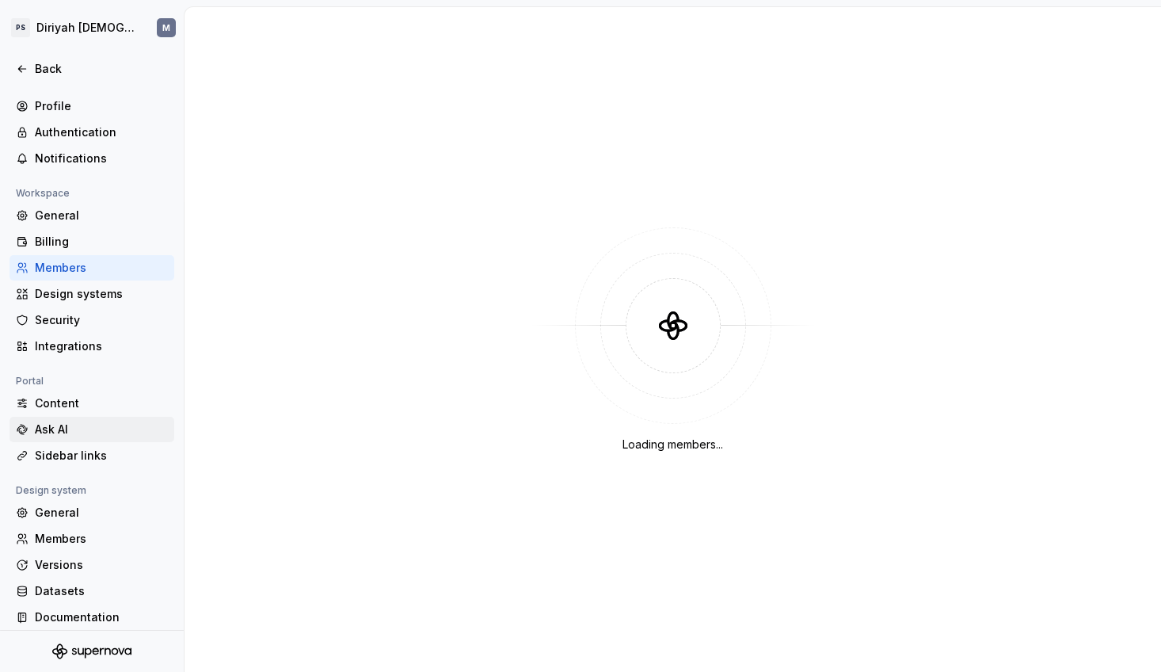
scroll to position [26, 0]
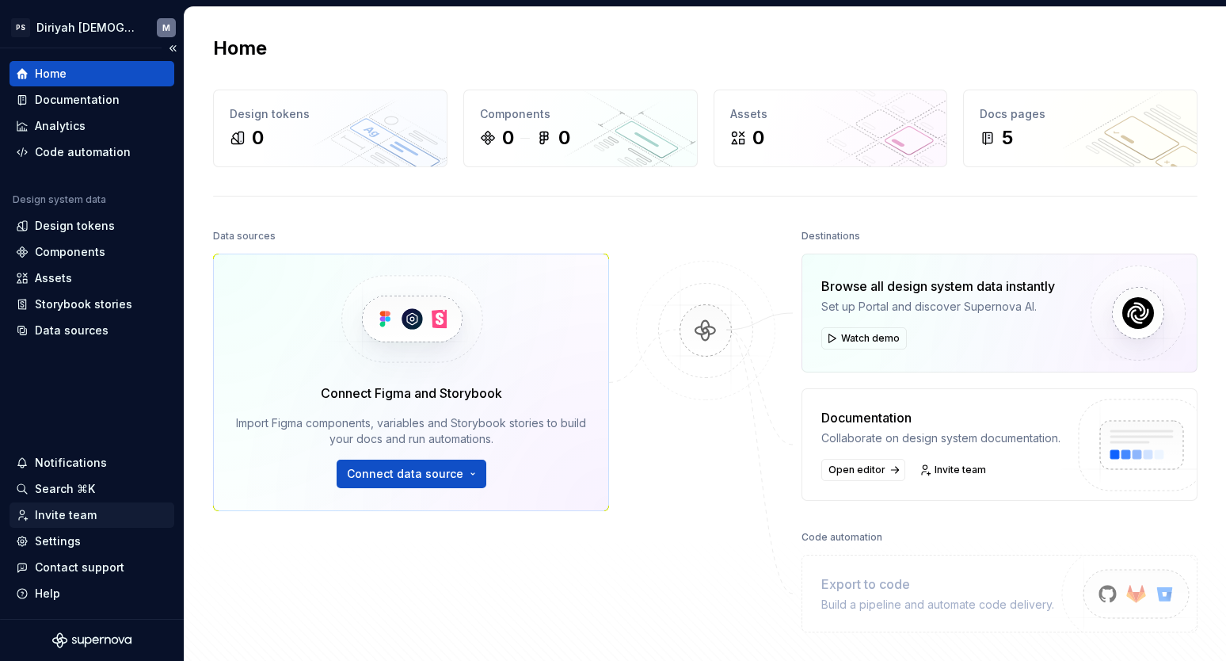
click at [97, 516] on div "Invite team" at bounding box center [92, 515] width 152 height 16
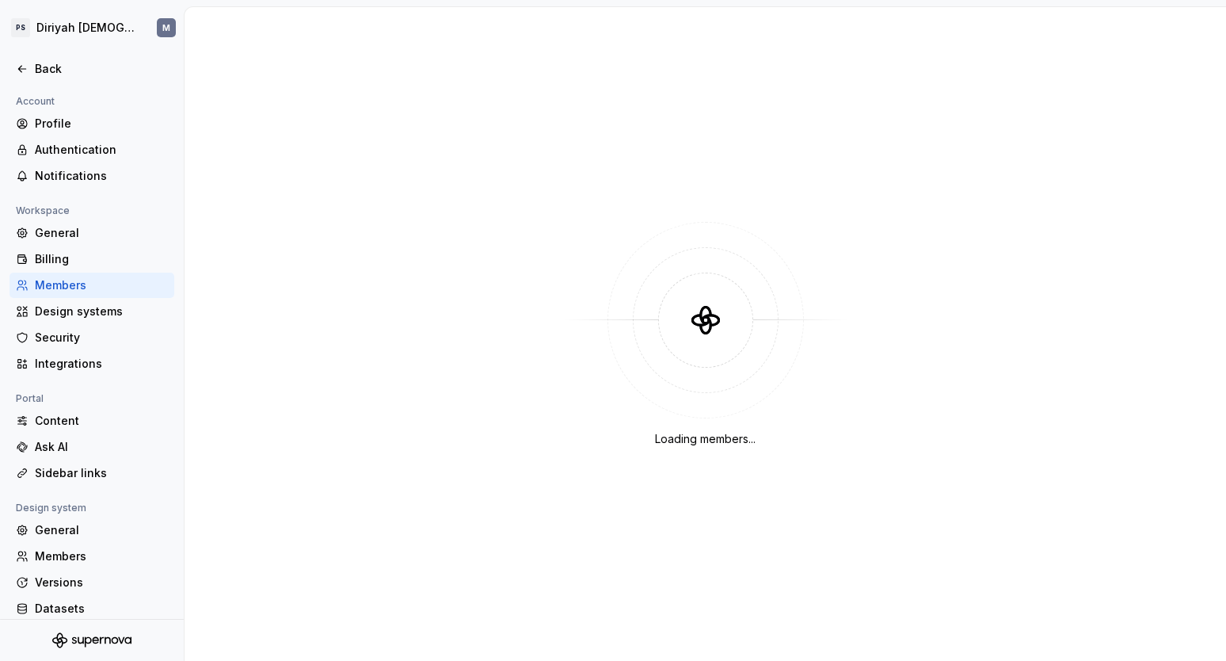
click at [715, 307] on icon at bounding box center [706, 320] width 48 height 48
click at [695, 330] on icon at bounding box center [705, 319] width 61 height 61
click at [124, 318] on div "Design systems" at bounding box center [101, 311] width 133 height 16
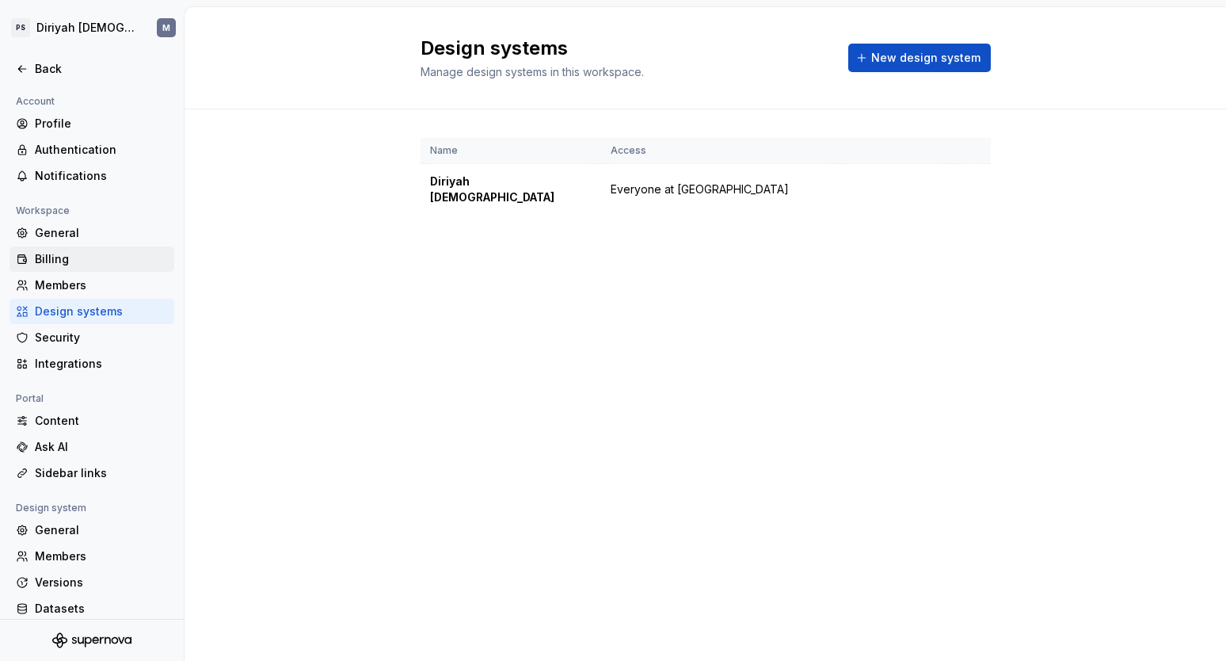
click at [113, 268] on div "Billing" at bounding box center [92, 258] width 165 height 25
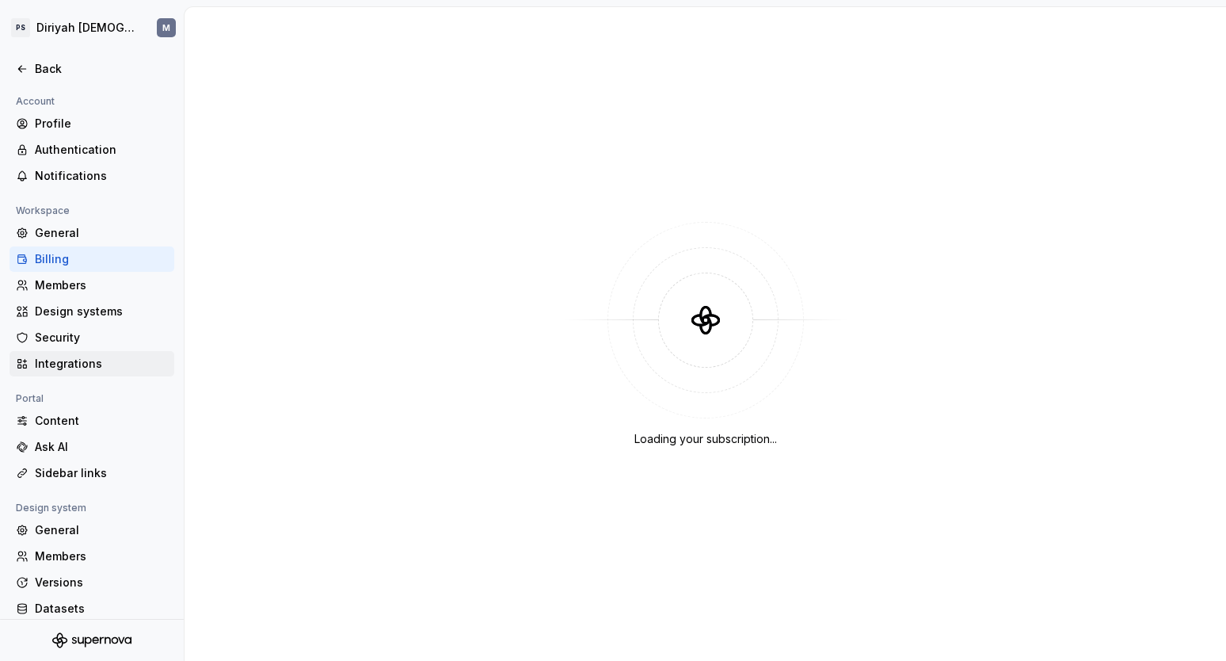
click at [93, 365] on div "Integrations" at bounding box center [101, 364] width 133 height 16
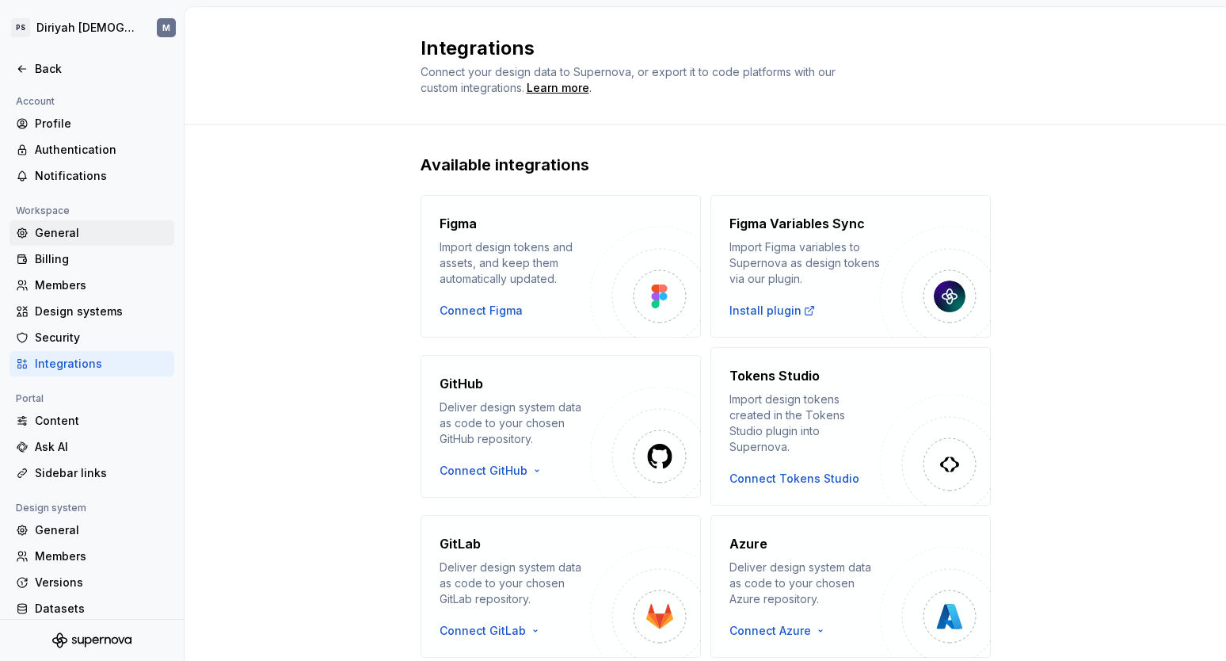
click at [112, 228] on div "General" at bounding box center [101, 233] width 133 height 16
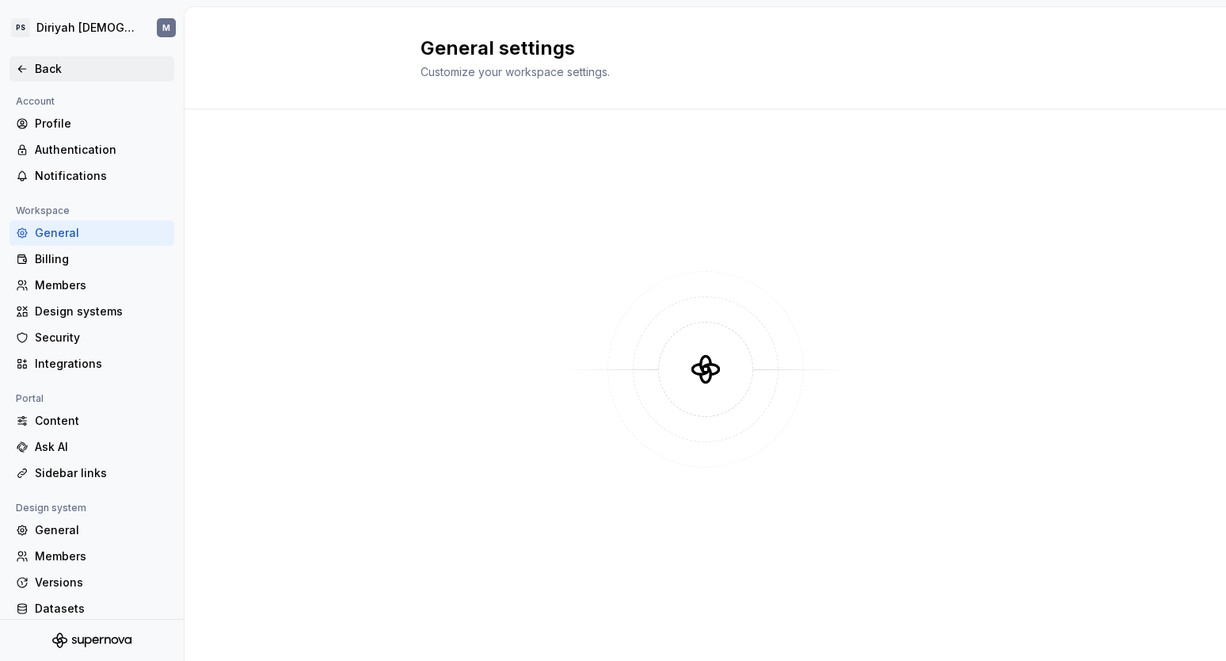
click at [24, 78] on div "Back" at bounding box center [92, 68] width 165 height 25
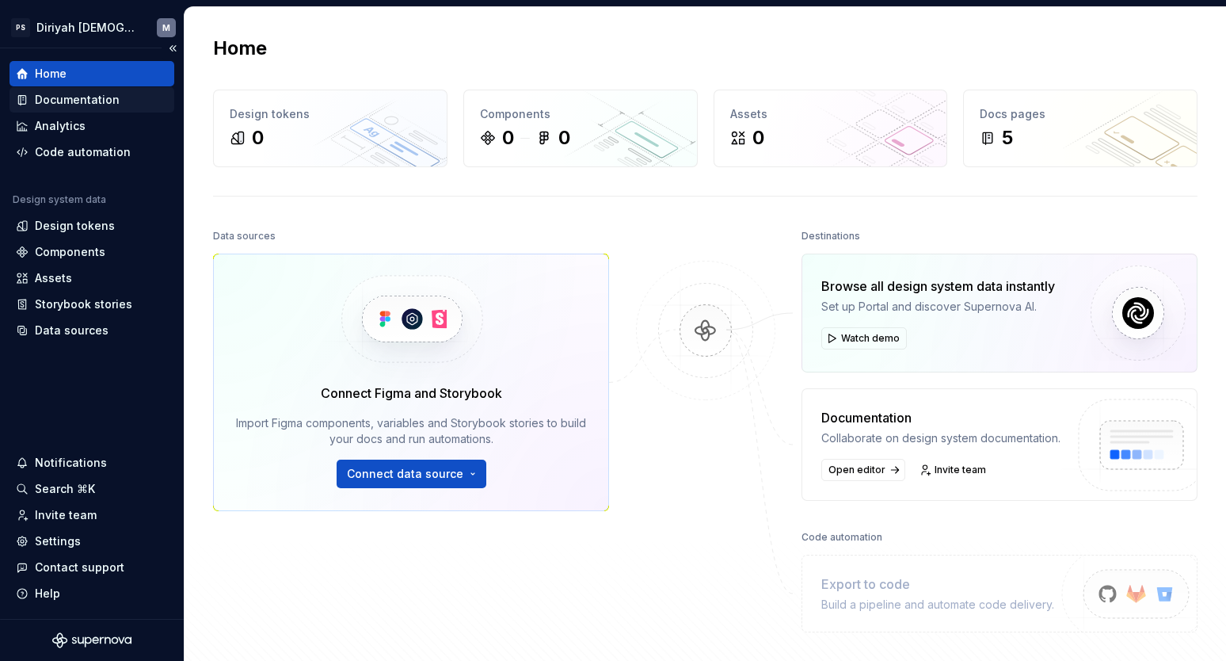
click at [100, 103] on div "Documentation" at bounding box center [77, 100] width 85 height 16
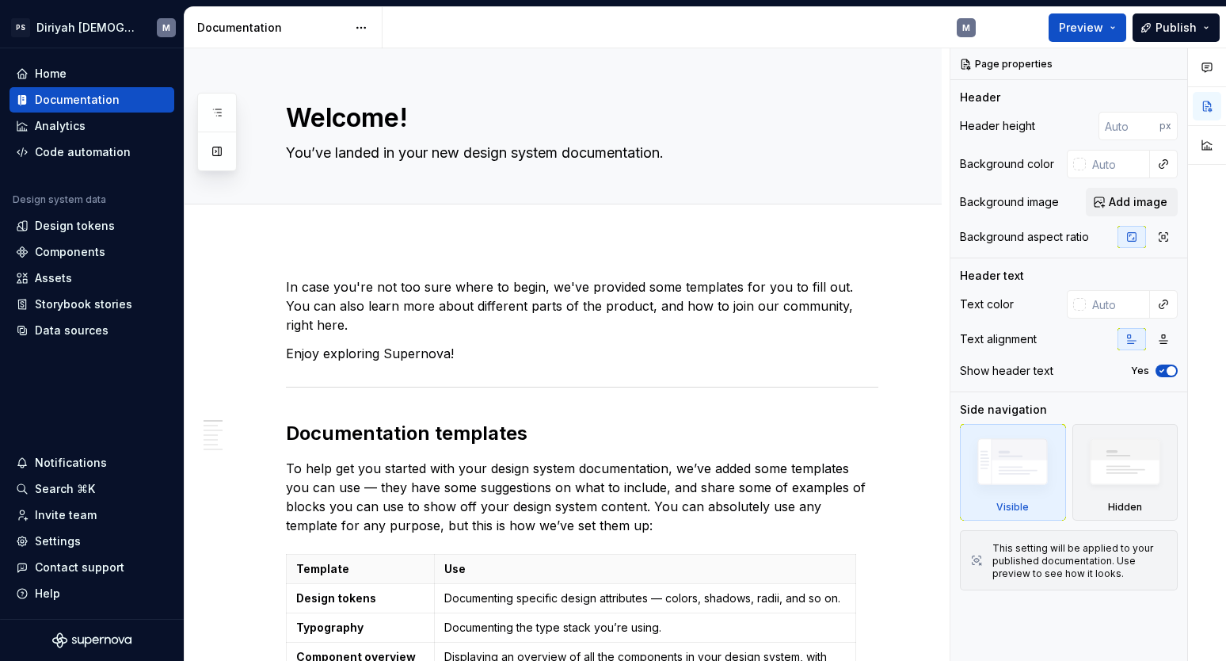
type textarea "*"
click at [109, 25] on html "PS Diriyah LDS M Home Documentation Analytics Code automation Design system dat…" at bounding box center [613, 330] width 1226 height 661
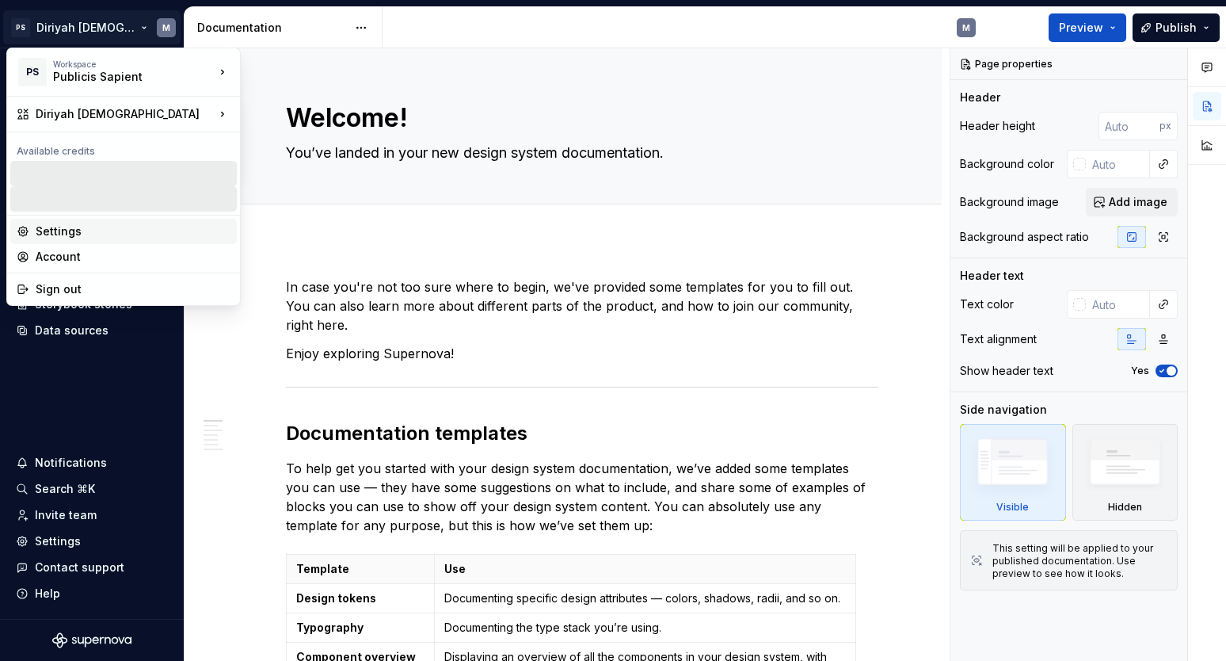
click at [97, 231] on div "Settings" at bounding box center [133, 231] width 195 height 16
